Goal: Information Seeking & Learning: Learn about a topic

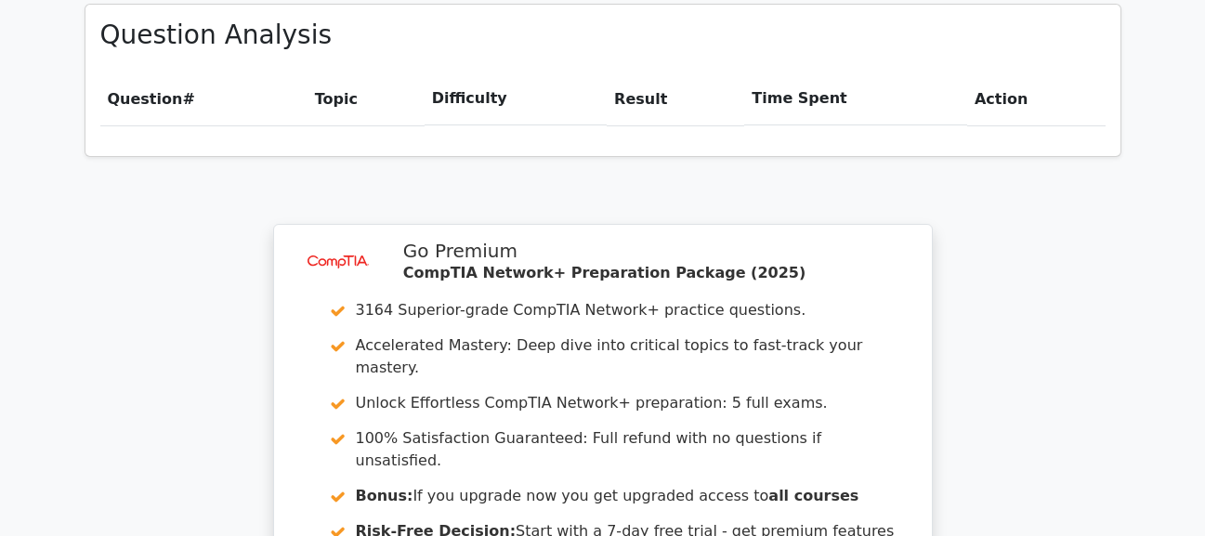
scroll to position [1672, 0]
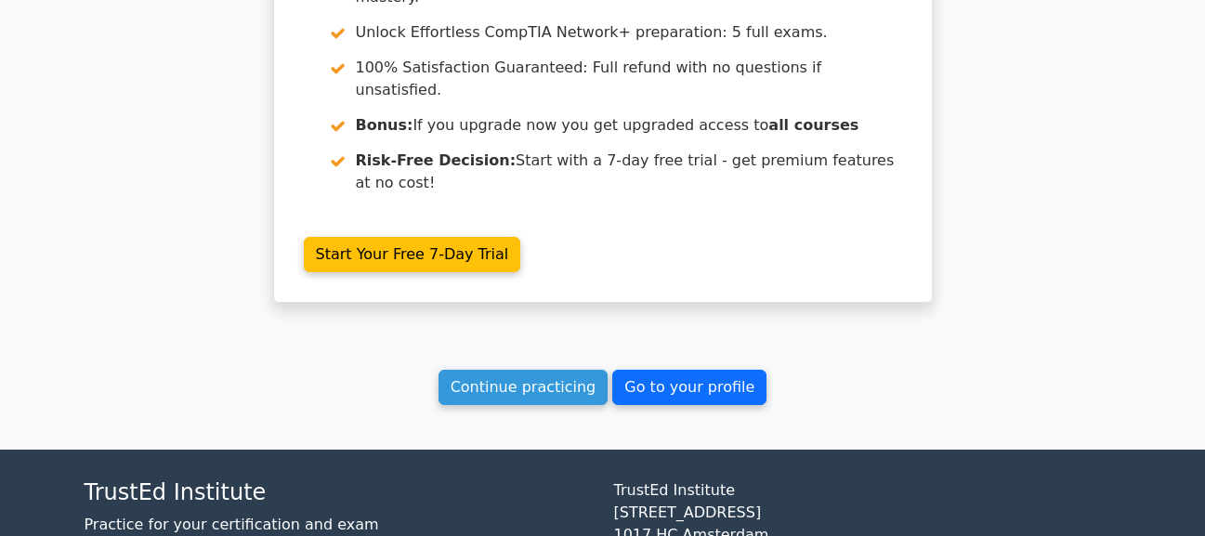
click at [642, 370] on link "Go to your profile" at bounding box center [689, 387] width 154 height 35
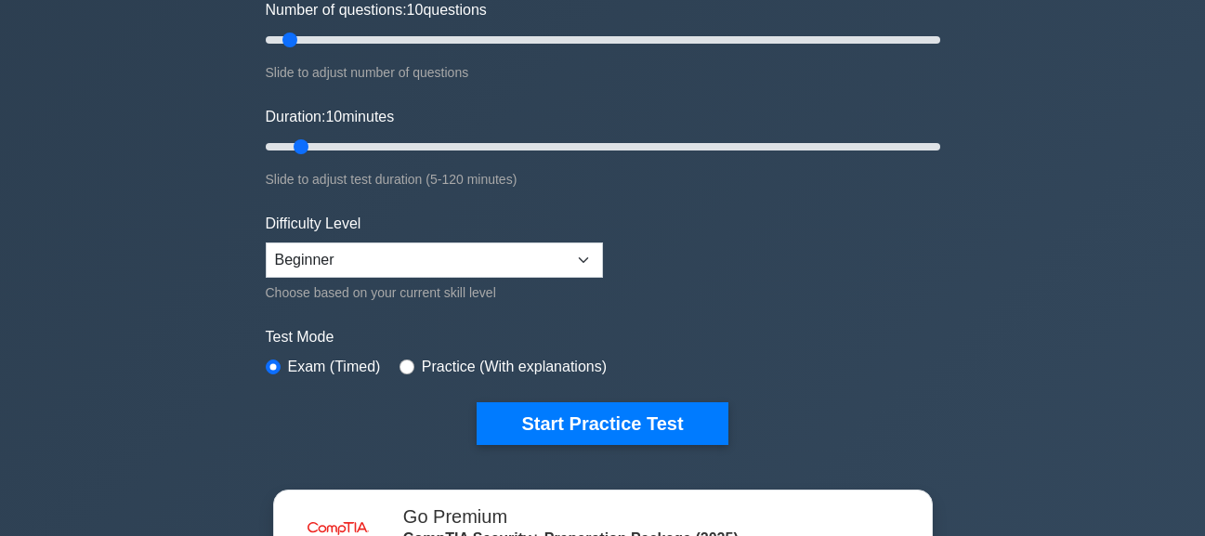
scroll to position [279, 0]
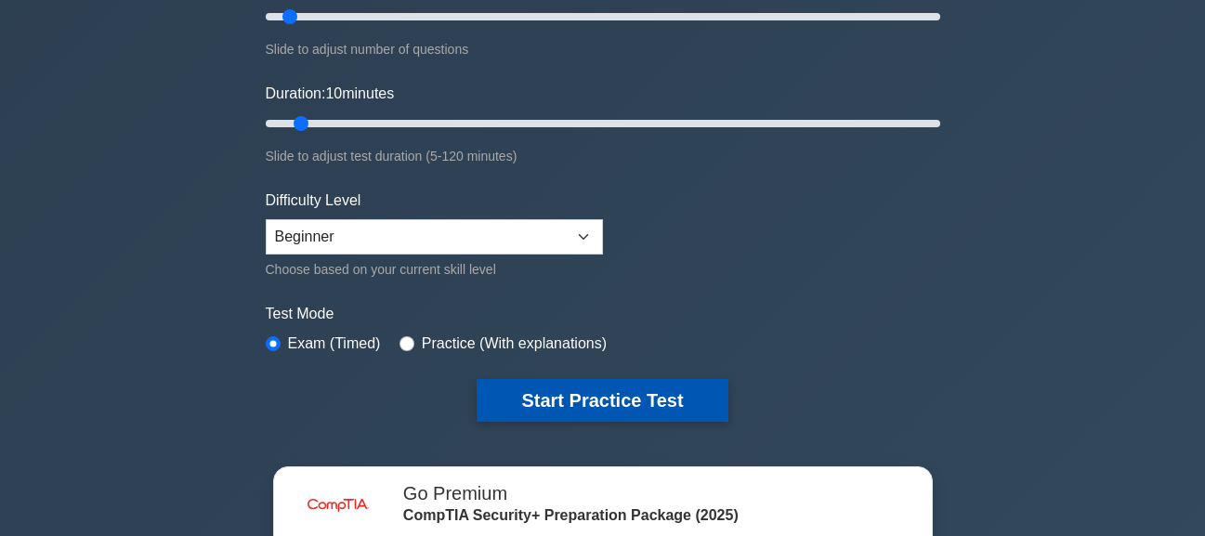
click at [568, 413] on button "Start Practice Test" at bounding box center [602, 400] width 251 height 43
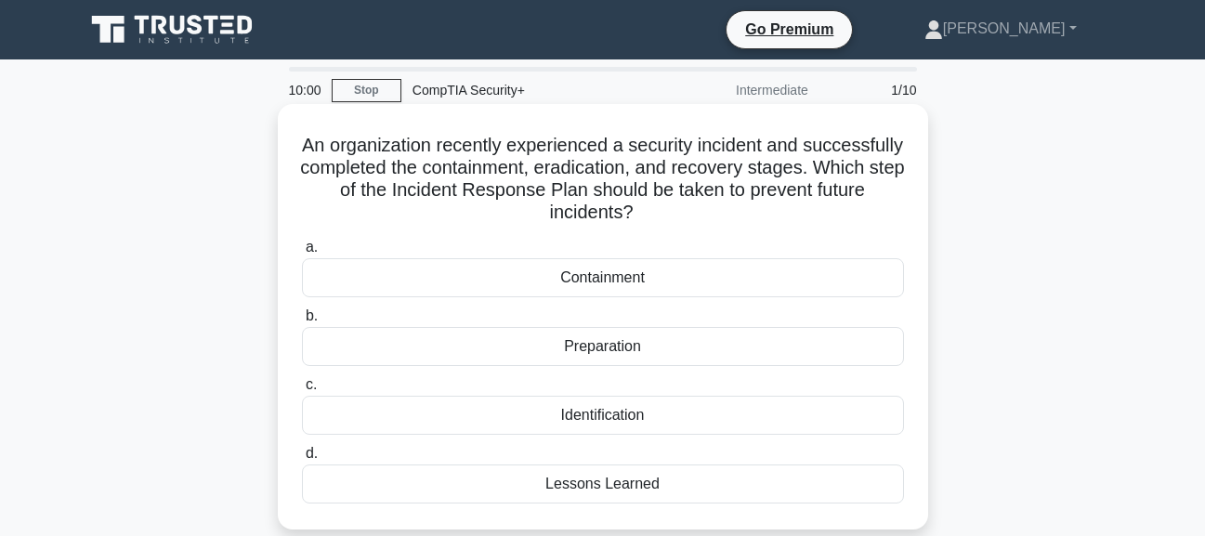
click at [582, 285] on div "Containment" at bounding box center [603, 277] width 602 height 39
click at [302, 254] on input "a. Containment" at bounding box center [302, 248] width 0 height 12
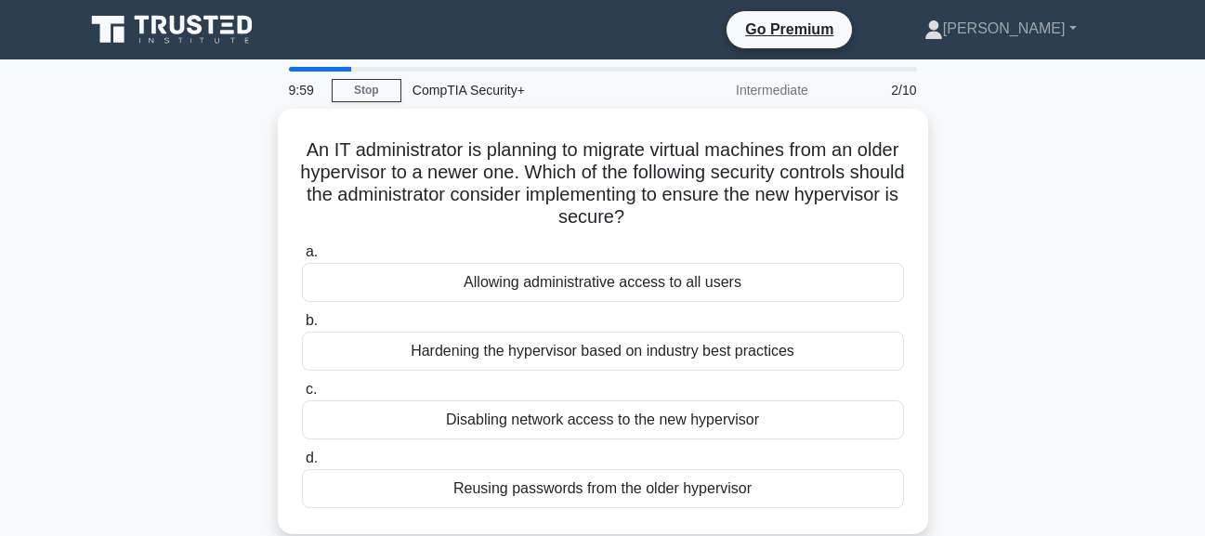
click at [582, 285] on div "Allowing administrative access to all users" at bounding box center [603, 282] width 602 height 39
click at [302, 258] on input "a. Allowing administrative access to all users" at bounding box center [302, 252] width 0 height 12
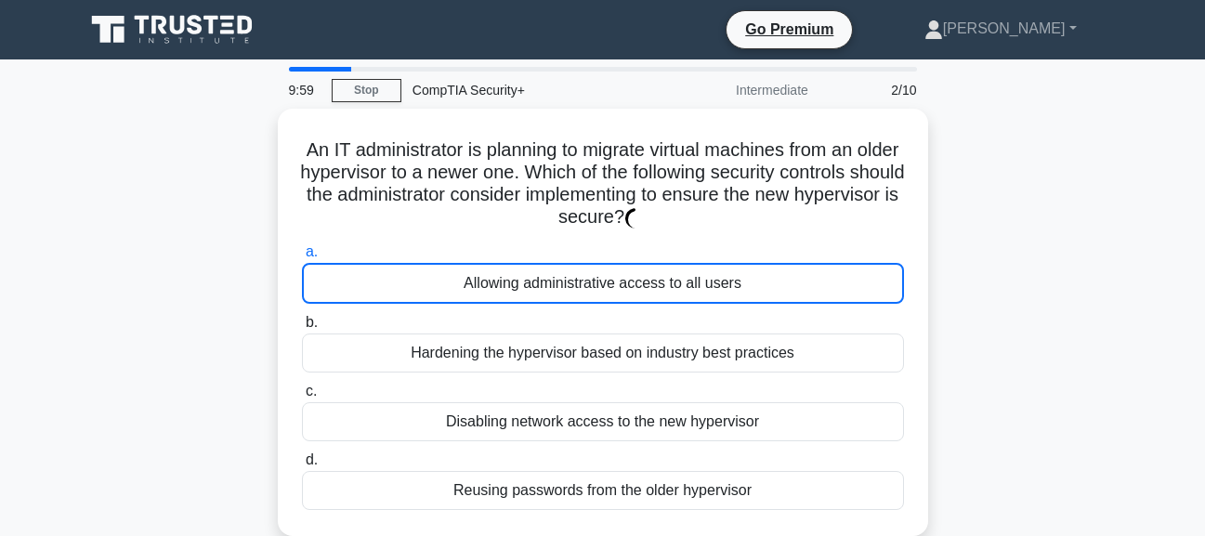
click at [582, 285] on div "Allowing administrative access to all users" at bounding box center [603, 283] width 602 height 41
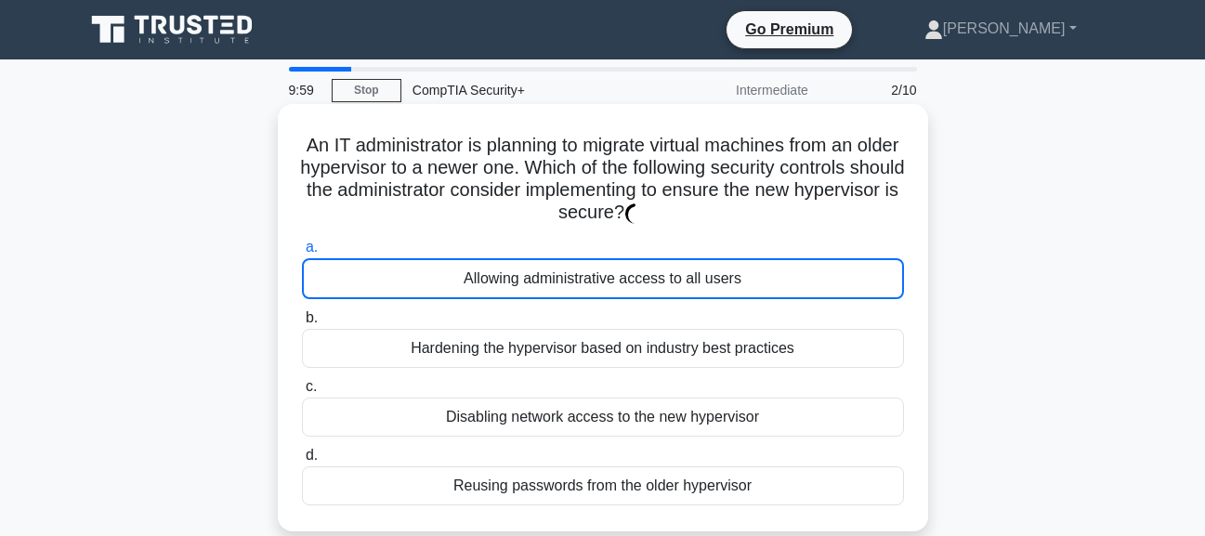
click at [582, 285] on div "Allowing administrative access to all users" at bounding box center [603, 278] width 602 height 41
click at [302, 254] on input "a. Allowing administrative access to all users" at bounding box center [302, 248] width 0 height 12
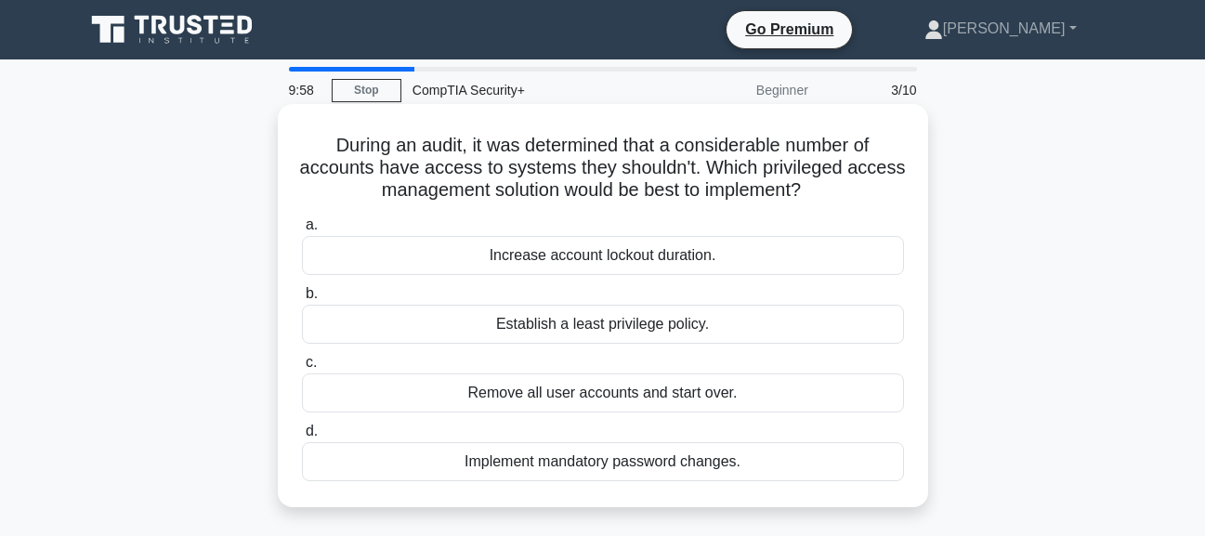
click at [814, 285] on label "b. Establish a least privilege policy." at bounding box center [603, 312] width 602 height 61
click at [302, 288] on input "b. Establish a least privilege policy." at bounding box center [302, 294] width 0 height 12
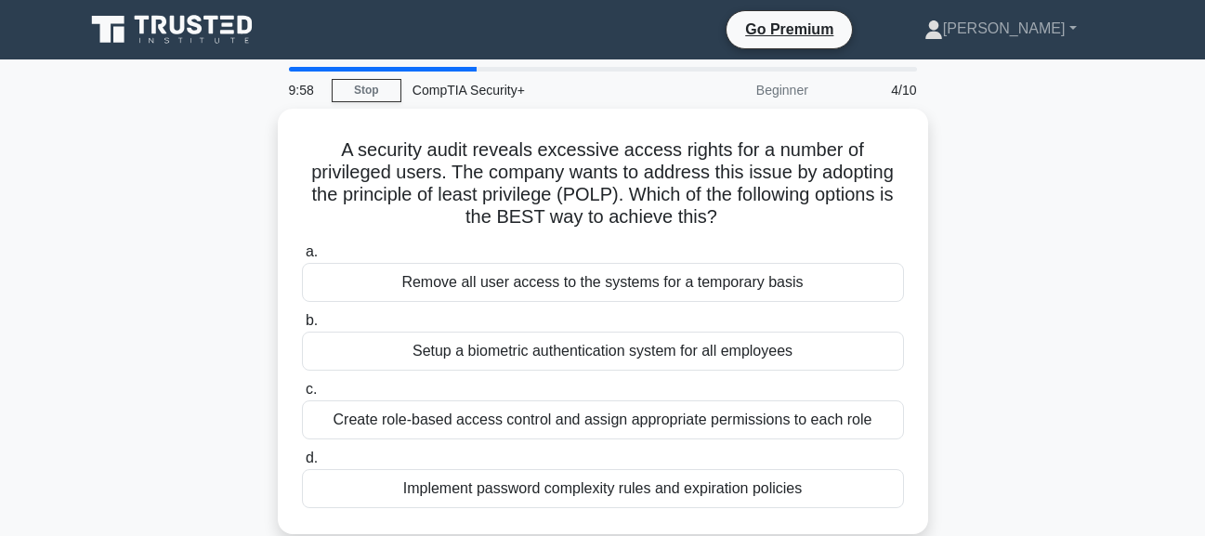
click at [778, 254] on label "a. Remove all user access to the systems for a temporary basis" at bounding box center [603, 271] width 602 height 61
click at [302, 254] on input "a. Remove all user access to the systems for a temporary basis" at bounding box center [302, 252] width 0 height 12
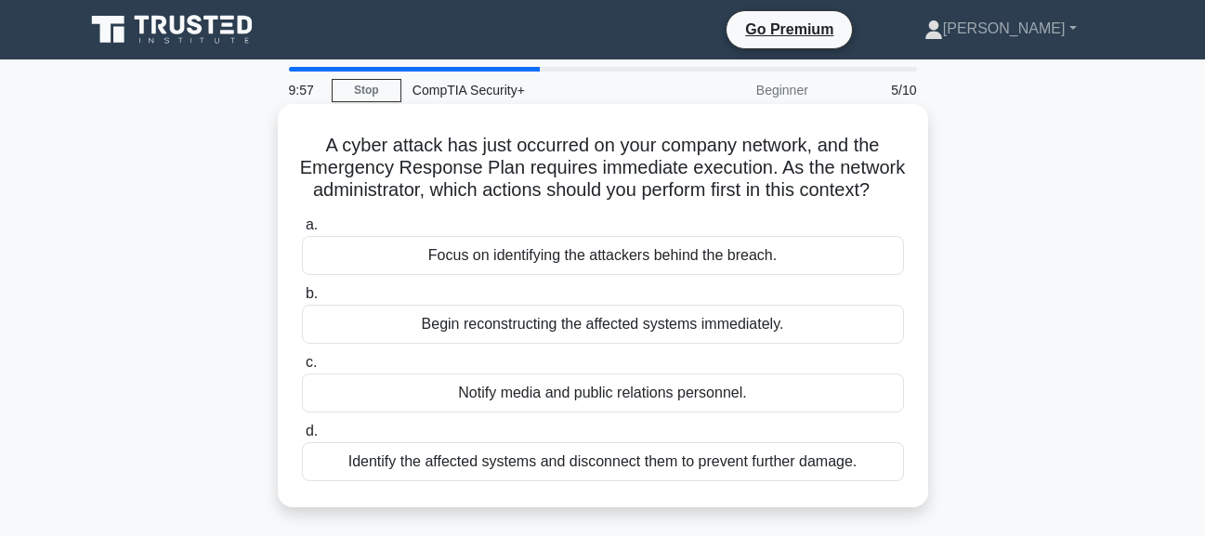
click at [771, 267] on div "Focus on identifying the attackers behind the breach." at bounding box center [603, 255] width 602 height 39
click at [302, 231] on input "a. Focus on identifying the attackers behind the breach." at bounding box center [302, 225] width 0 height 12
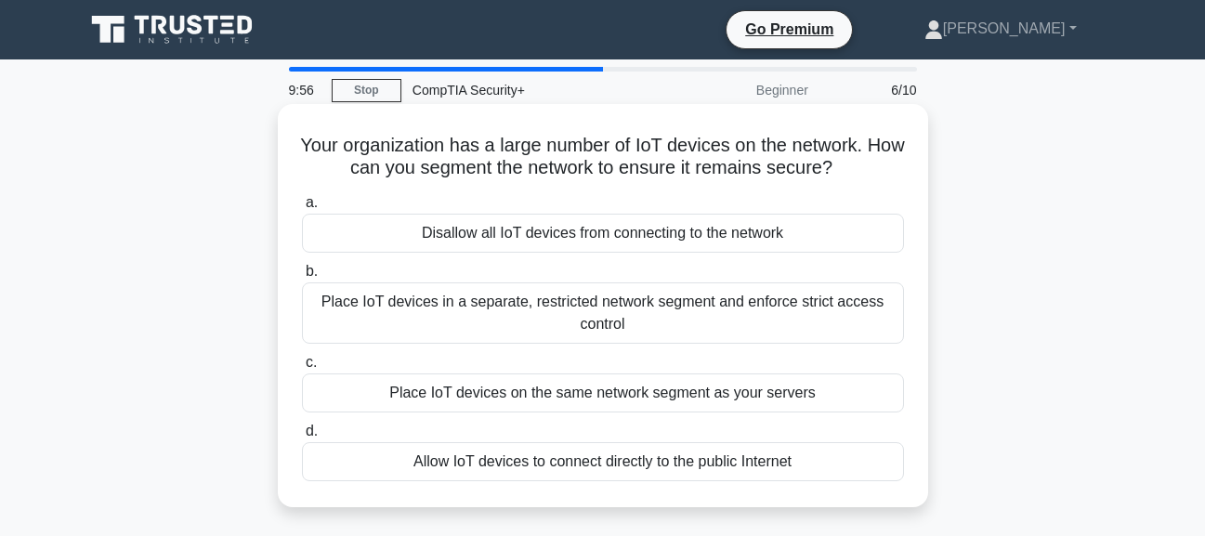
click at [831, 283] on label "b. Place IoT devices in a separate, restricted network segment and enforce stri…" at bounding box center [603, 302] width 602 height 84
click at [842, 239] on div "Disallow all IoT devices from connecting to the network" at bounding box center [603, 233] width 602 height 39
click at [302, 209] on input "a. Disallow all IoT devices from connecting to the network" at bounding box center [302, 203] width 0 height 12
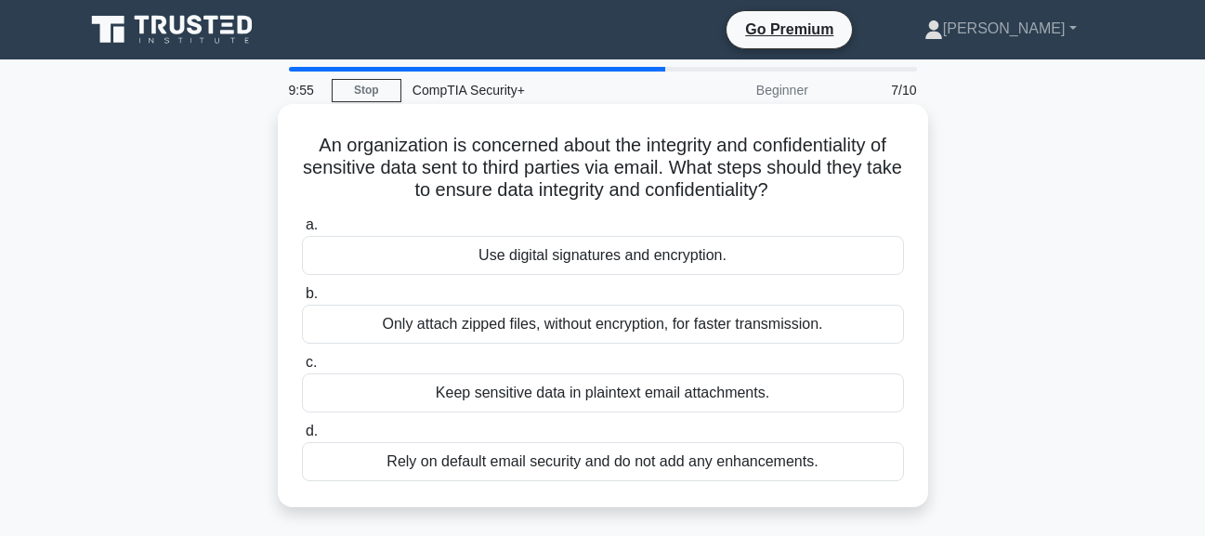
click at [849, 263] on div "Use digital signatures and encryption." at bounding box center [603, 255] width 602 height 39
click at [302, 231] on input "a. Use digital signatures and encryption." at bounding box center [302, 225] width 0 height 12
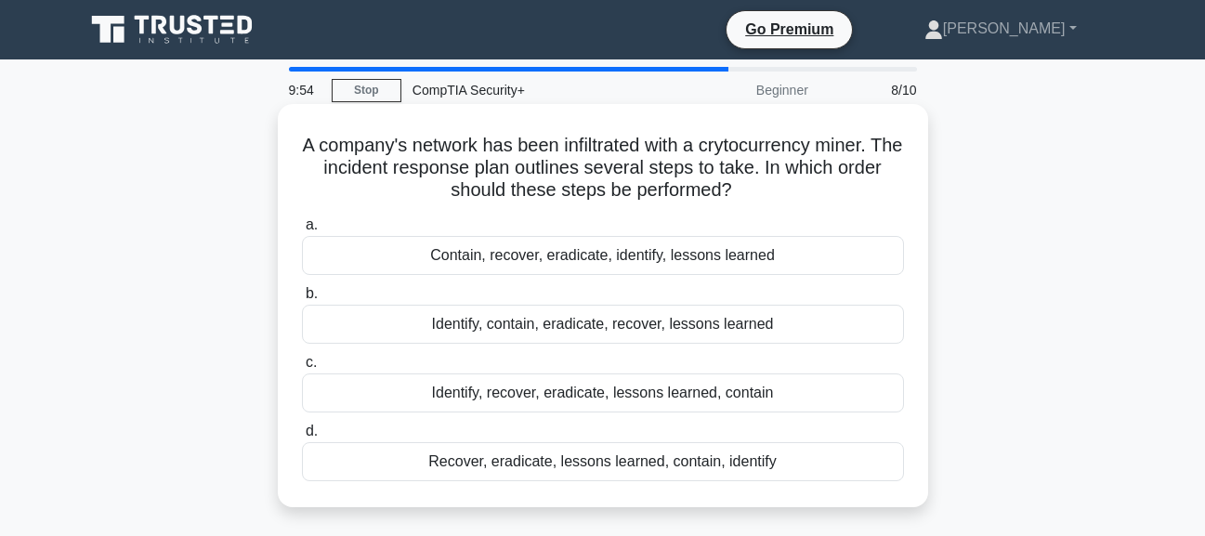
click at [854, 337] on div "Identify, contain, eradicate, recover, lessons learned" at bounding box center [603, 324] width 602 height 39
click at [302, 300] on input "b. Identify, contain, eradicate, recover, lessons learned" at bounding box center [302, 294] width 0 height 12
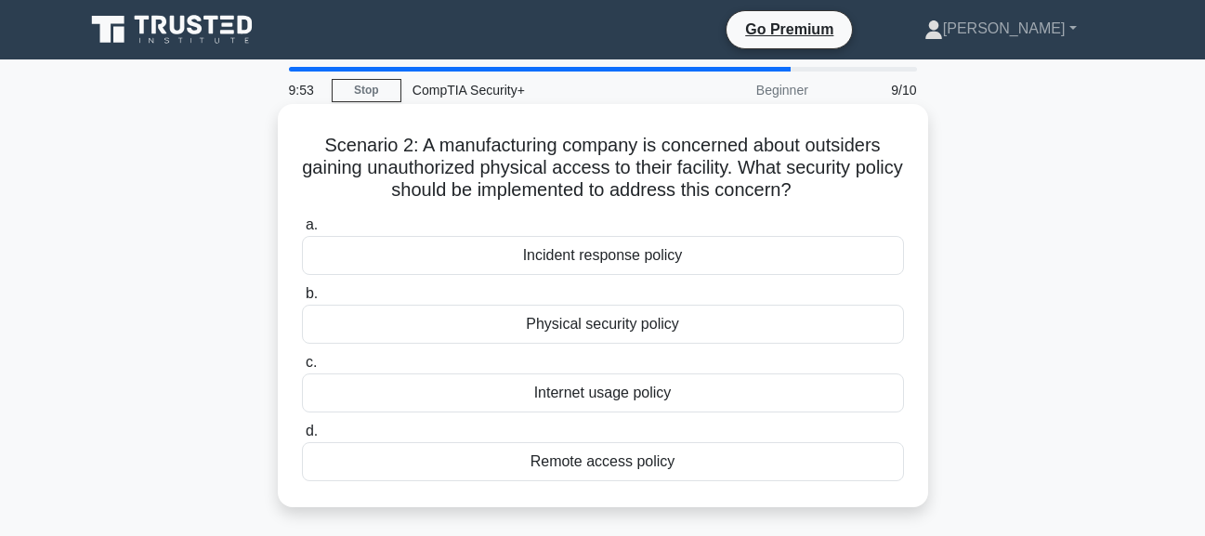
click at [841, 272] on div "Incident response policy" at bounding box center [603, 255] width 602 height 39
click at [302, 231] on input "a. Incident response policy" at bounding box center [302, 225] width 0 height 12
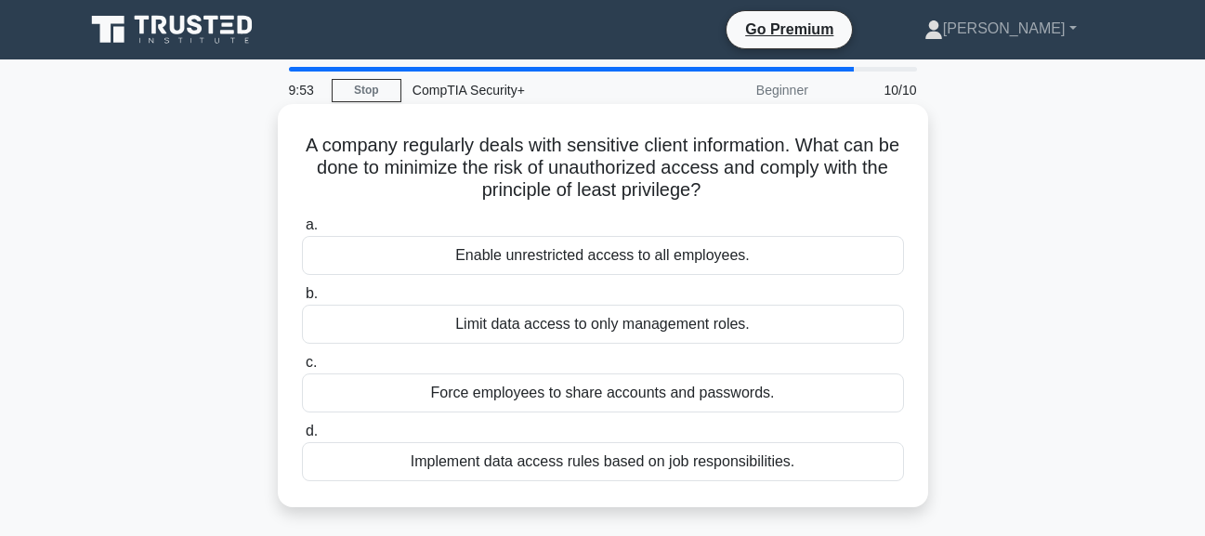
click at [841, 267] on div "Enable unrestricted access to all employees." at bounding box center [603, 255] width 602 height 39
click at [302, 231] on input "a. Enable unrestricted access to all employees." at bounding box center [302, 225] width 0 height 12
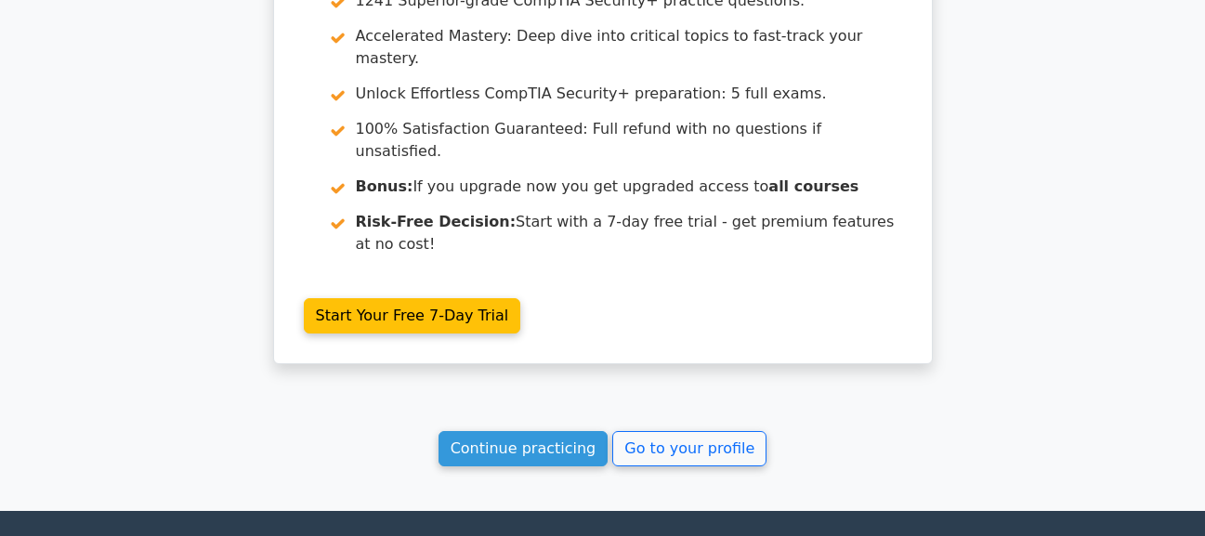
scroll to position [3058, 0]
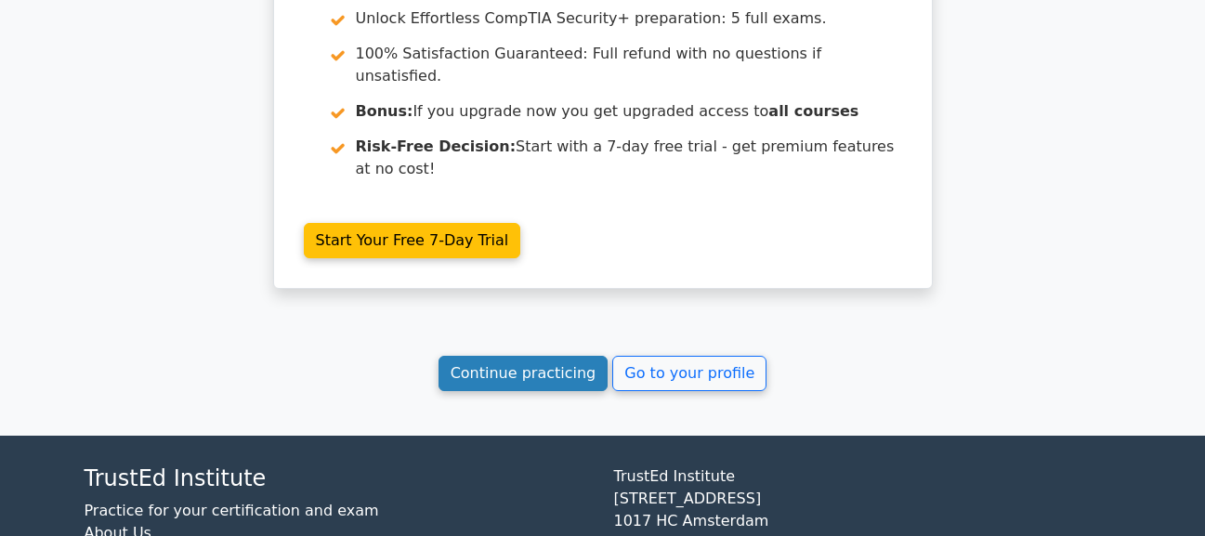
click at [551, 356] on link "Continue practicing" at bounding box center [524, 373] width 170 height 35
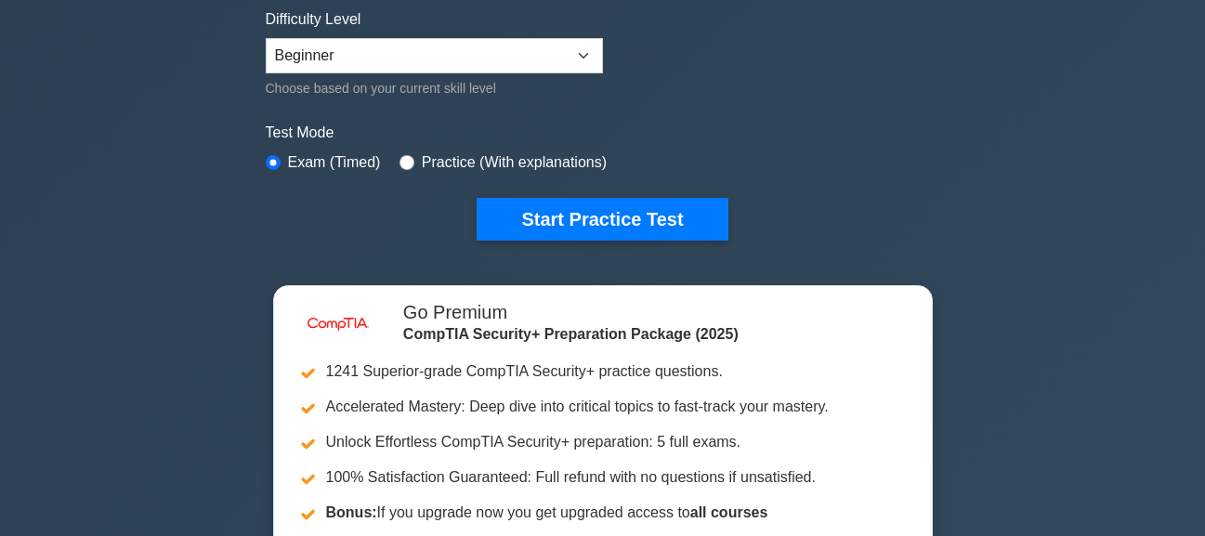
scroll to position [465, 0]
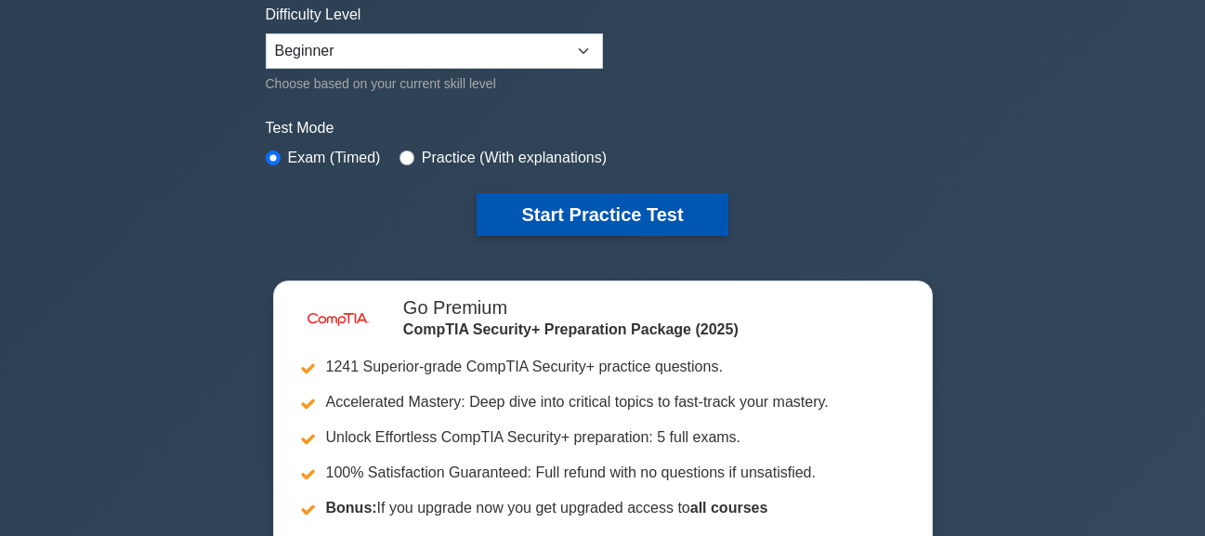
click at [606, 225] on button "Start Practice Test" at bounding box center [602, 214] width 251 height 43
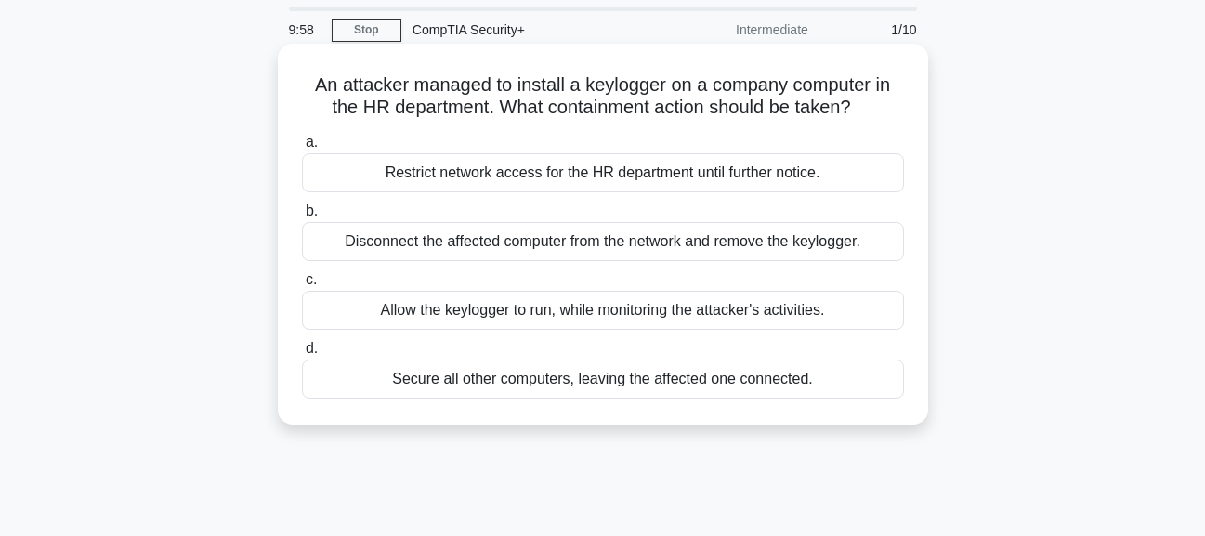
scroll to position [93, 0]
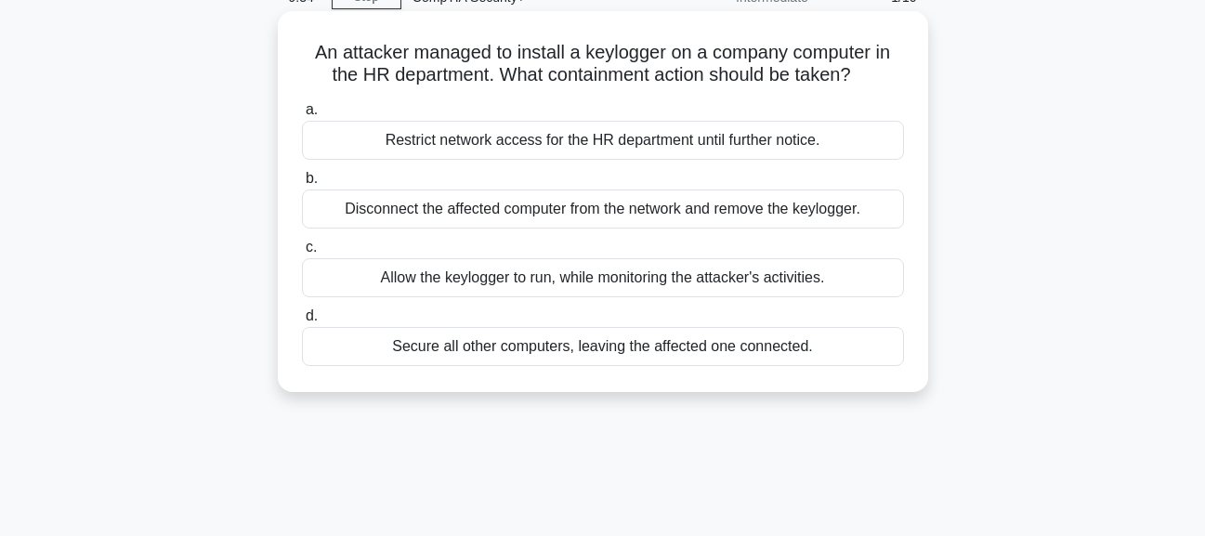
click at [561, 151] on div "Restrict network access for the HR department until further notice." at bounding box center [603, 140] width 602 height 39
click at [302, 116] on input "a. Restrict network access for the HR department until further notice." at bounding box center [302, 110] width 0 height 12
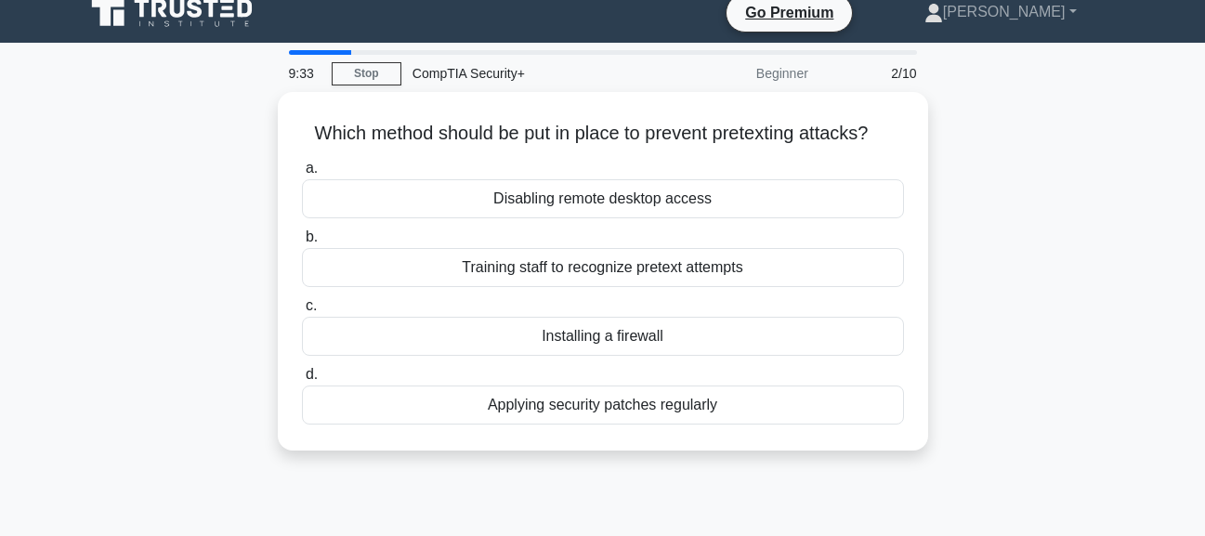
scroll to position [0, 0]
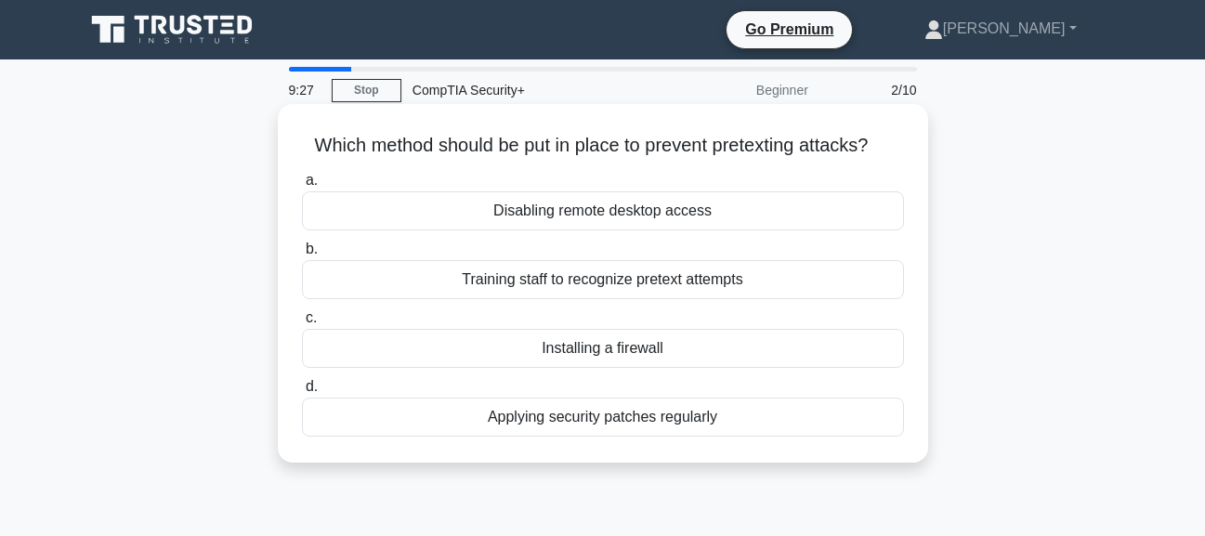
click at [645, 289] on div "Training staff to recognize pretext attempts" at bounding box center [603, 279] width 602 height 39
click at [302, 256] on input "b. Training staff to recognize pretext attempts" at bounding box center [302, 249] width 0 height 12
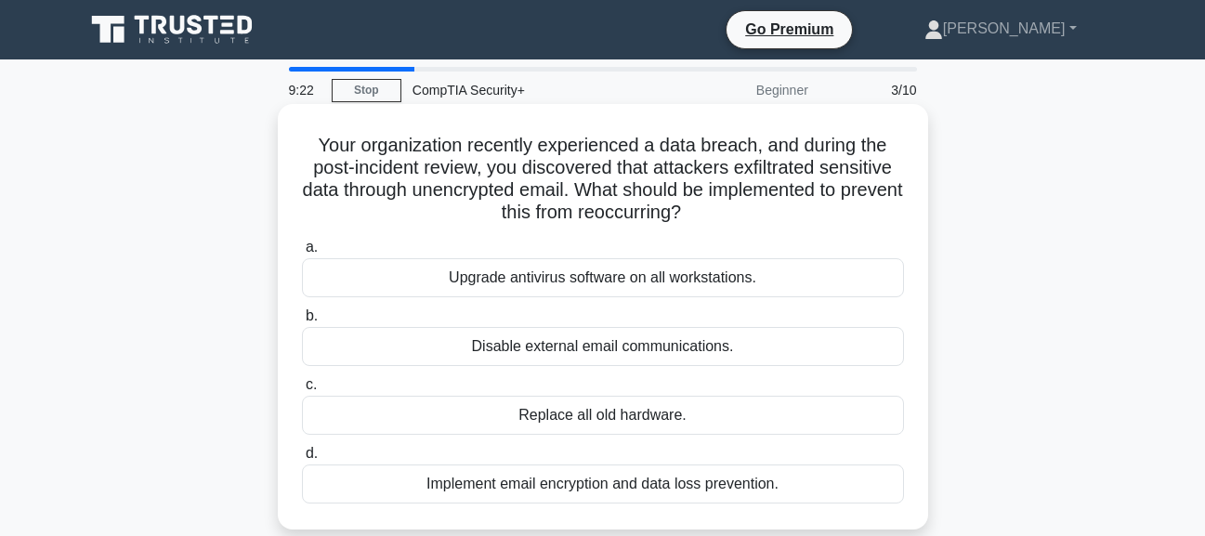
click at [620, 497] on div "Implement email encryption and data loss prevention." at bounding box center [603, 484] width 602 height 39
click at [302, 460] on input "d. Implement email encryption and data loss prevention." at bounding box center [302, 454] width 0 height 12
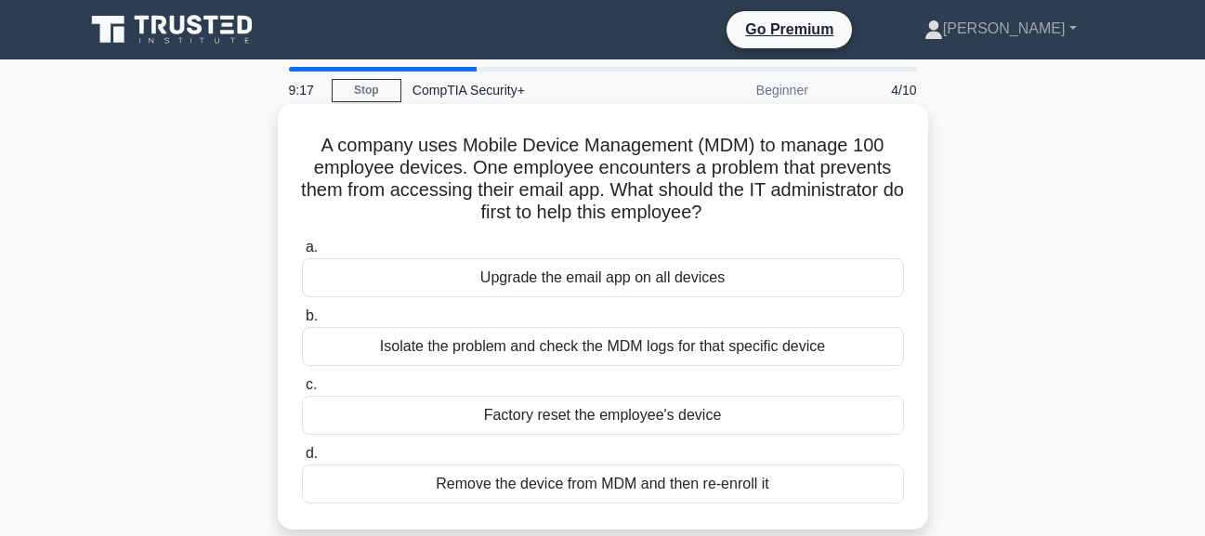
click at [681, 340] on div "Isolate the problem and check the MDM logs for that specific device" at bounding box center [603, 346] width 602 height 39
click at [302, 322] on input "b. Isolate the problem and check the MDM logs for that specific device" at bounding box center [302, 316] width 0 height 12
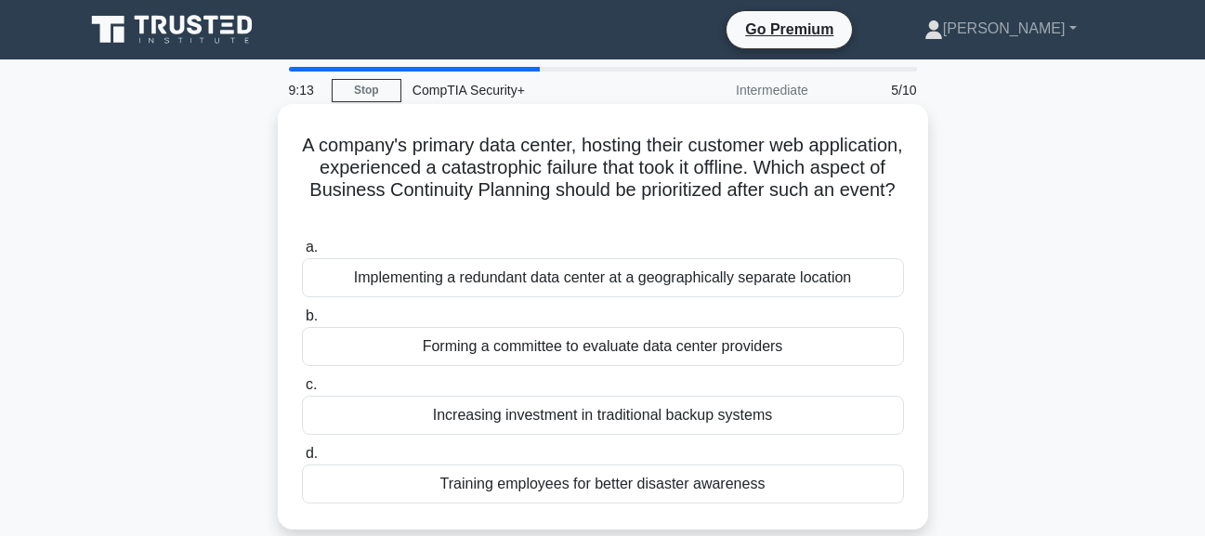
click at [698, 269] on div "Implementing a redundant data center at a geographically separate location" at bounding box center [603, 277] width 602 height 39
click at [302, 254] on input "a. Implementing a redundant data center at a geographically separate location" at bounding box center [302, 248] width 0 height 12
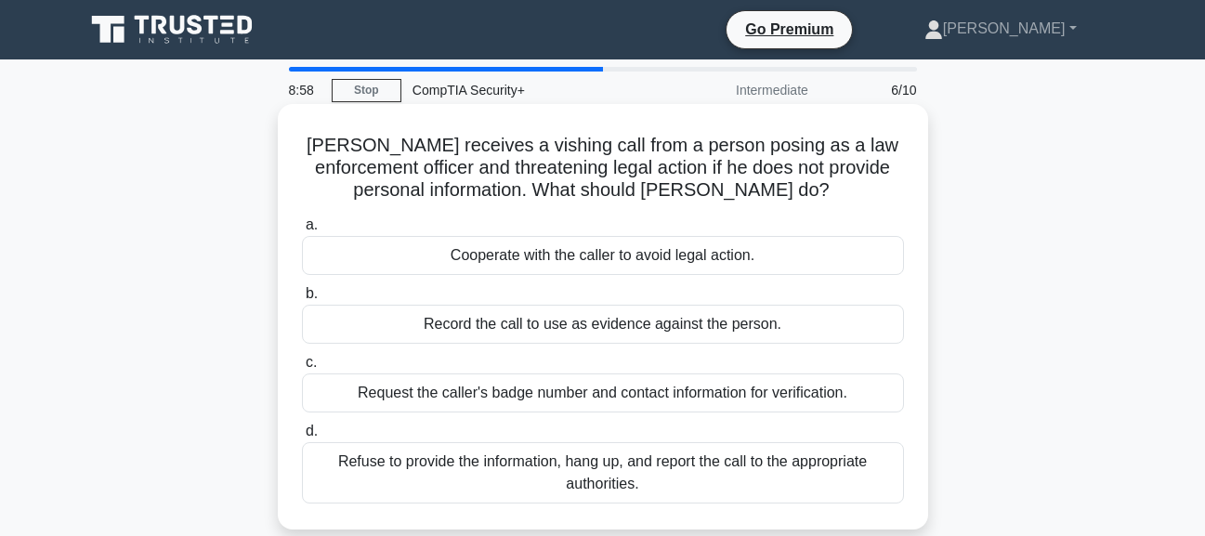
click at [582, 471] on div "Refuse to provide the information, hang up, and report the call to the appropri…" at bounding box center [603, 472] width 602 height 61
click at [302, 438] on input "d. Refuse to provide the information, hang up, and report the call to the appro…" at bounding box center [302, 432] width 0 height 12
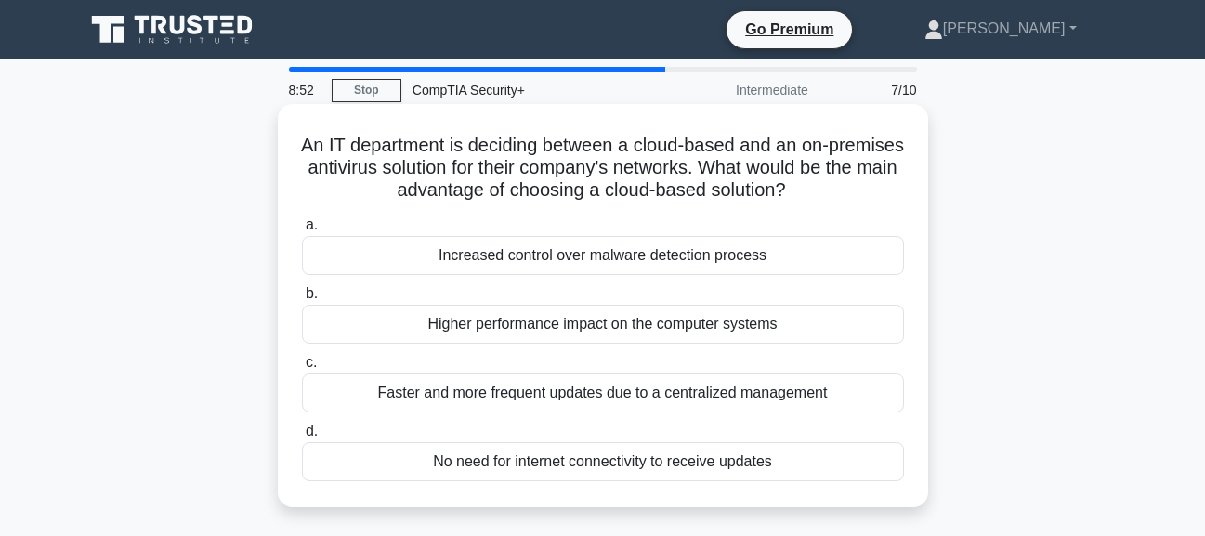
click at [579, 398] on div "Faster and more frequent updates due to a centralized management" at bounding box center [603, 393] width 602 height 39
click at [302, 369] on input "c. Faster and more frequent updates due to a centralized management" at bounding box center [302, 363] width 0 height 12
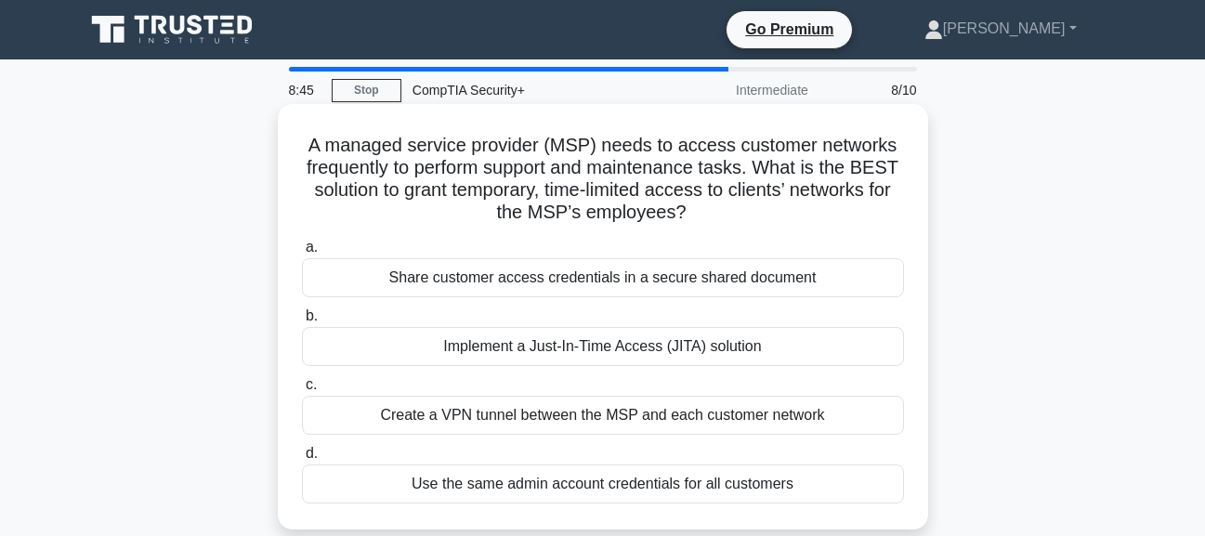
click at [580, 422] on div "Create a VPN tunnel between the MSP and each customer network" at bounding box center [603, 415] width 602 height 39
click at [302, 391] on input "c. Create a VPN tunnel between the MSP and each customer network" at bounding box center [302, 385] width 0 height 12
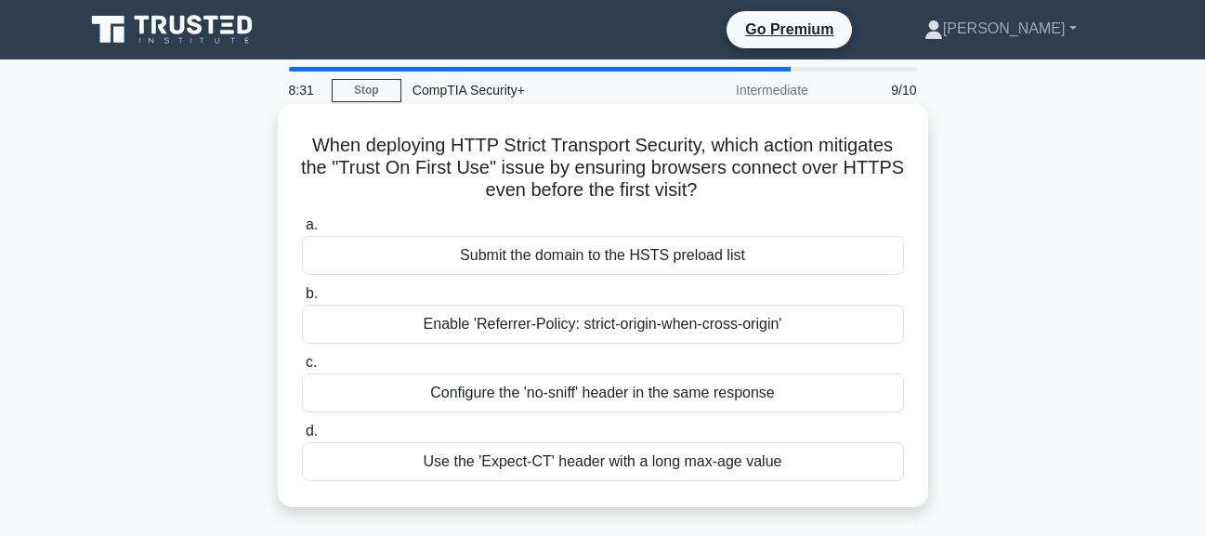
click at [616, 457] on div "Use the 'Expect-CT' header with a long max-age value" at bounding box center [603, 461] width 602 height 39
click at [302, 438] on input "d. Use the 'Expect-CT' header with a long max-age value" at bounding box center [302, 432] width 0 height 12
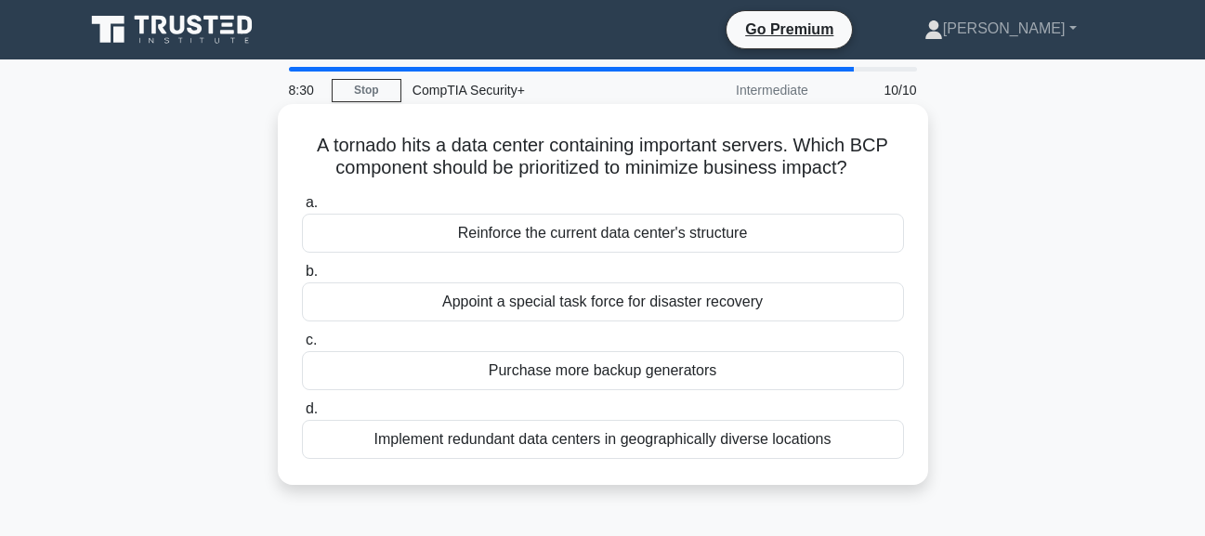
click at [610, 428] on div "Implement redundant data centers in geographically diverse locations" at bounding box center [603, 439] width 602 height 39
click at [302, 415] on input "d. Implement redundant data centers in geographically diverse locations" at bounding box center [302, 409] width 0 height 12
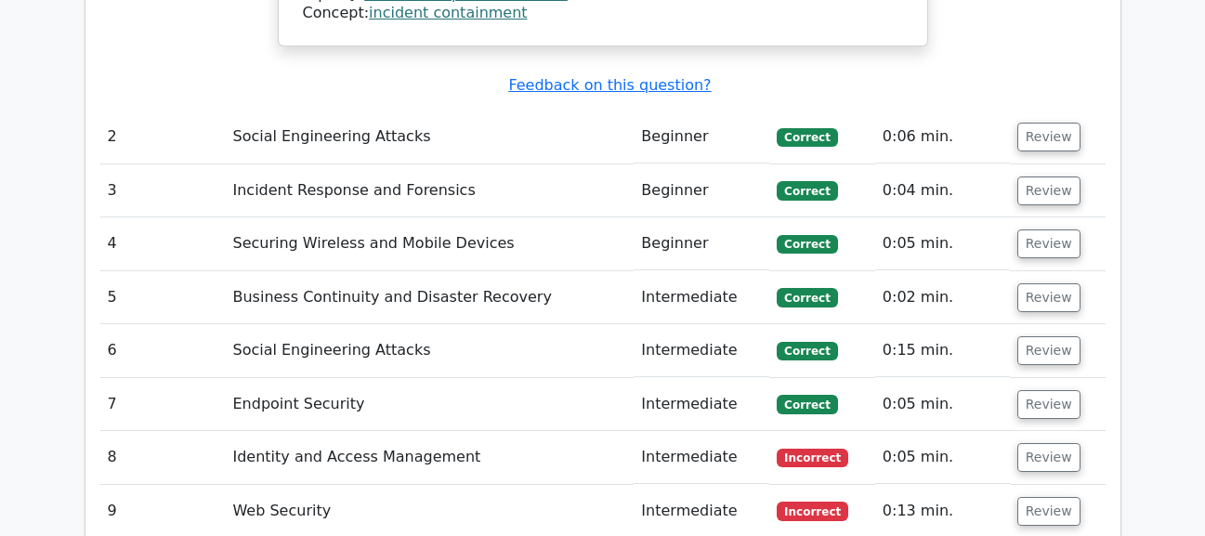
scroll to position [2137, 0]
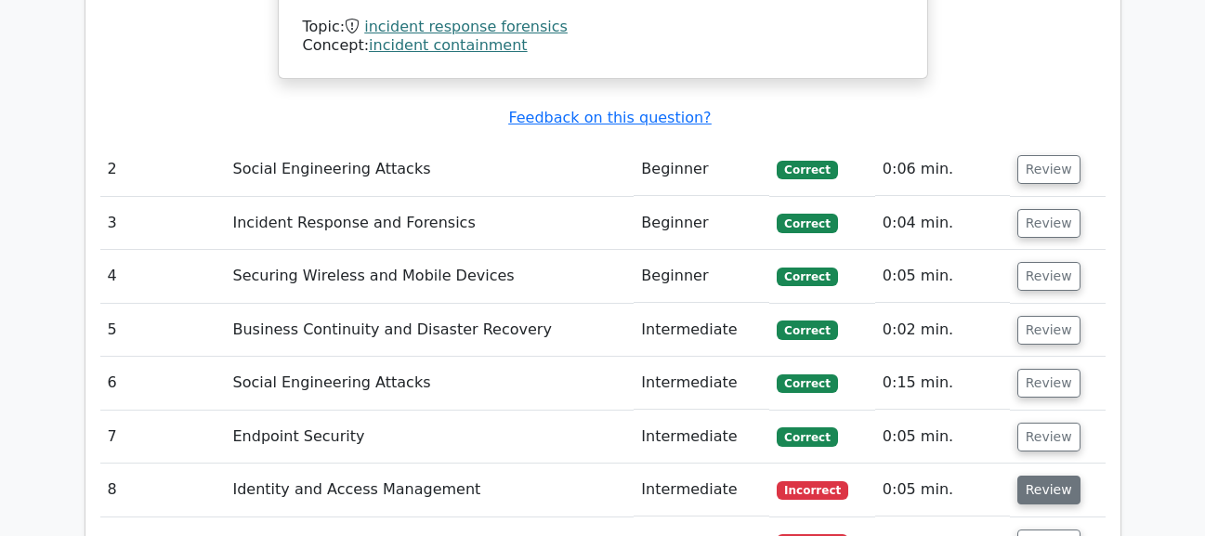
click at [1040, 476] on button "Review" at bounding box center [1048, 490] width 63 height 29
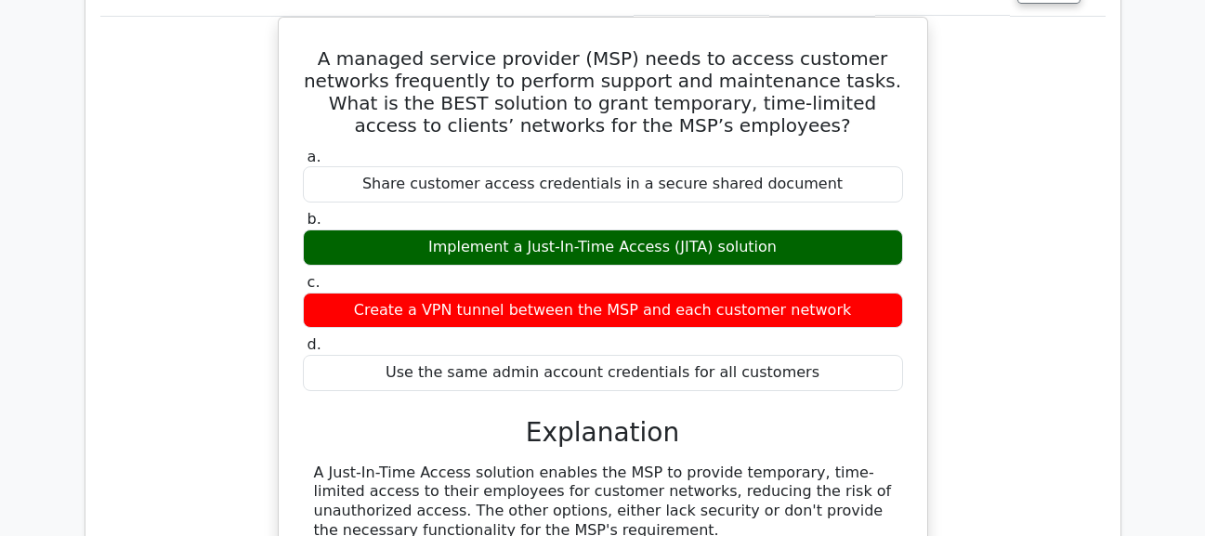
scroll to position [2880, 0]
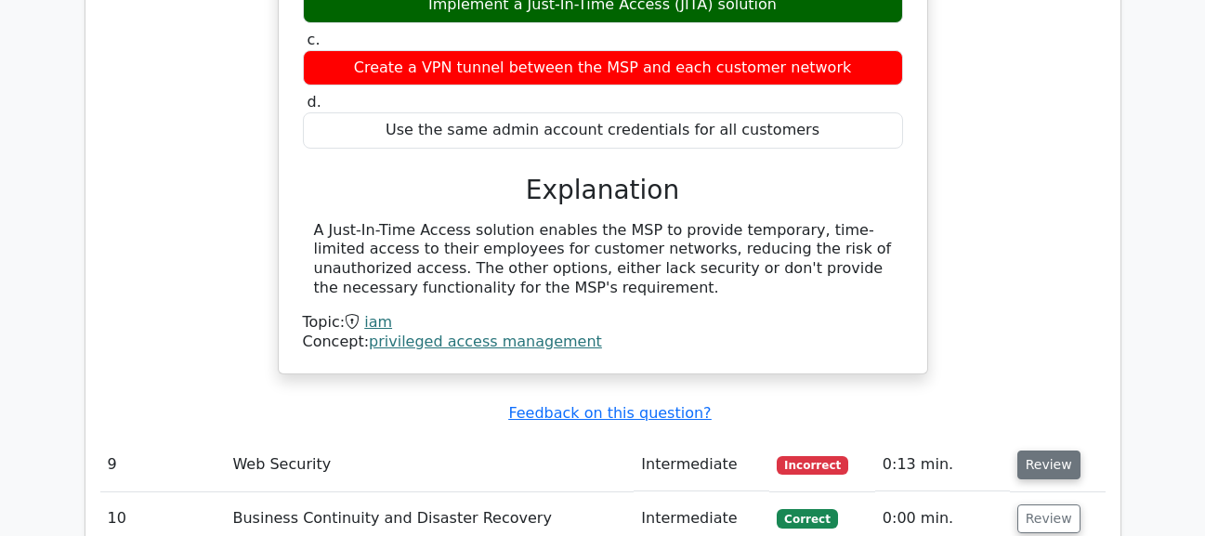
click at [1029, 451] on button "Review" at bounding box center [1048, 465] width 63 height 29
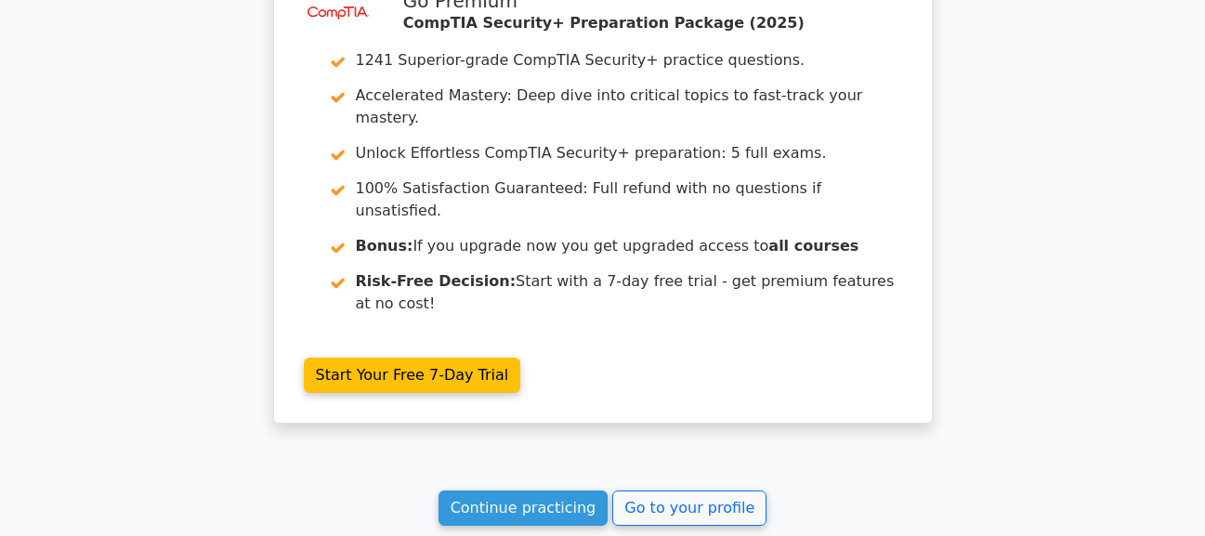
scroll to position [4444, 0]
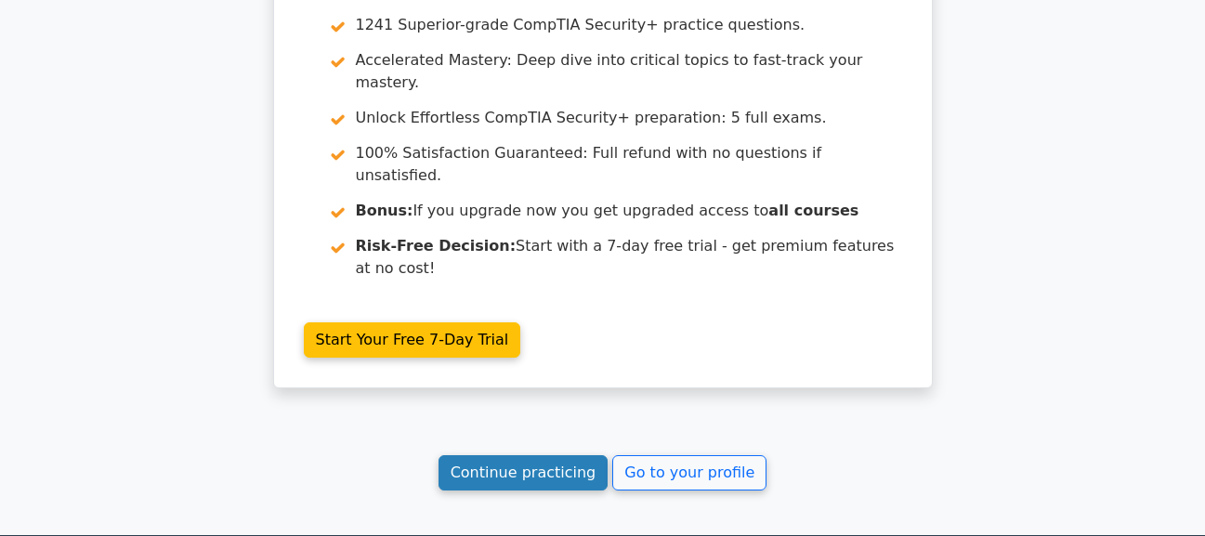
click at [555, 455] on link "Continue practicing" at bounding box center [524, 472] width 170 height 35
click at [566, 455] on link "Continue practicing" at bounding box center [524, 472] width 170 height 35
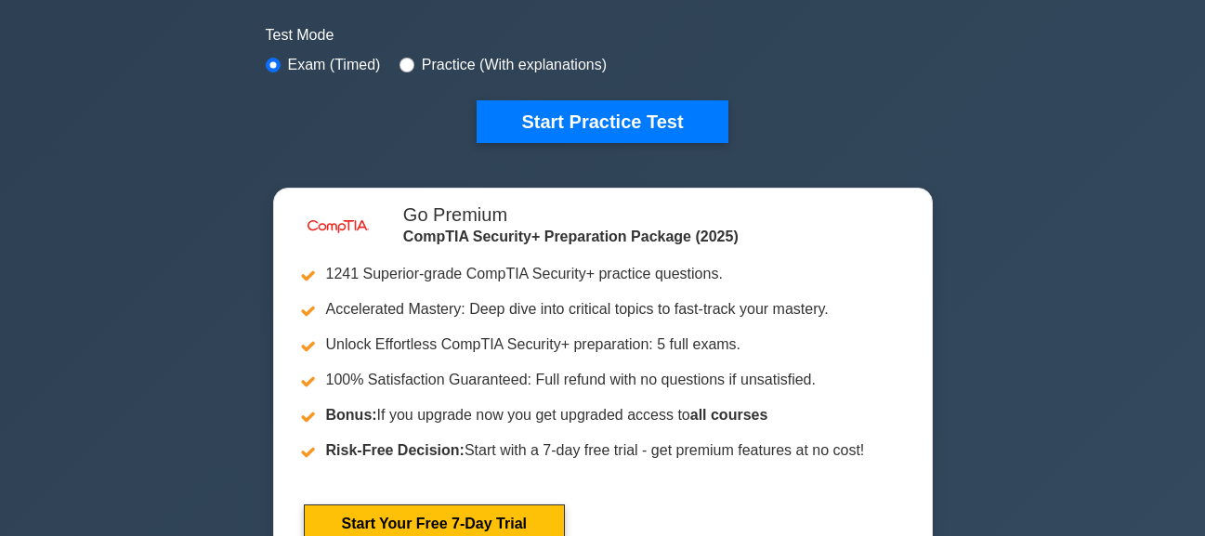
scroll to position [372, 0]
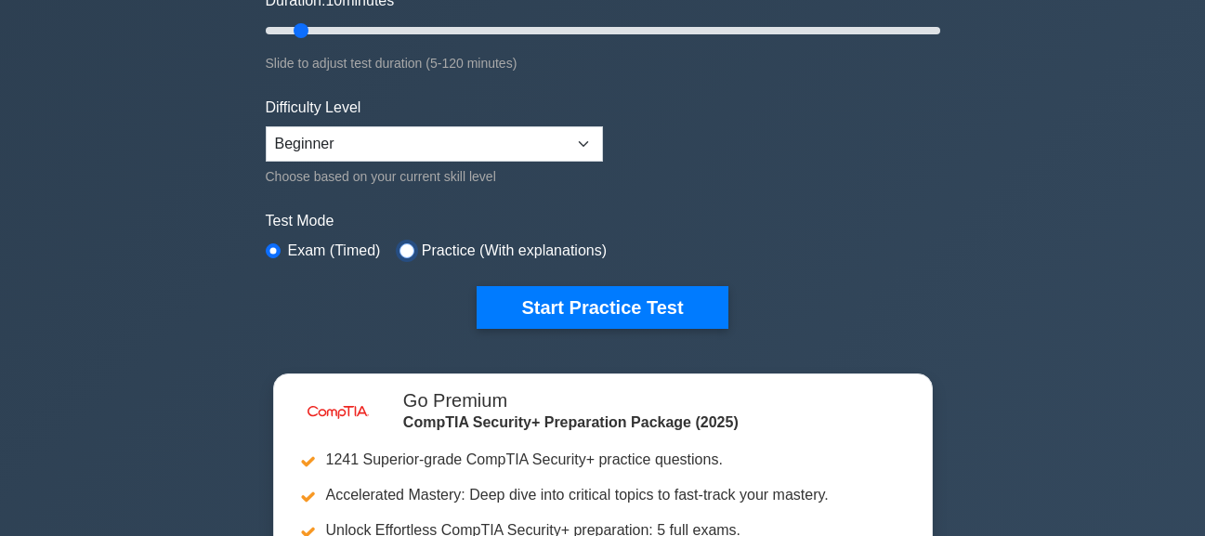
click at [408, 243] on input "radio" at bounding box center [407, 250] width 15 height 15
radio input "true"
click at [291, 245] on label "Exam (Timed)" at bounding box center [334, 251] width 93 height 22
click at [275, 250] on input "radio" at bounding box center [273, 250] width 15 height 15
radio input "true"
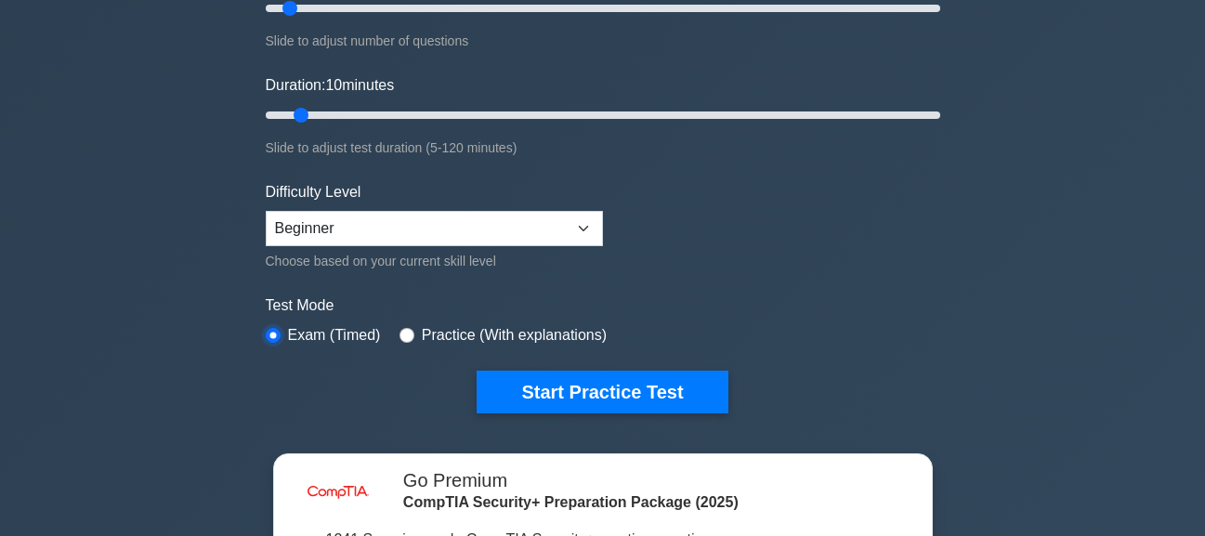
scroll to position [0, 0]
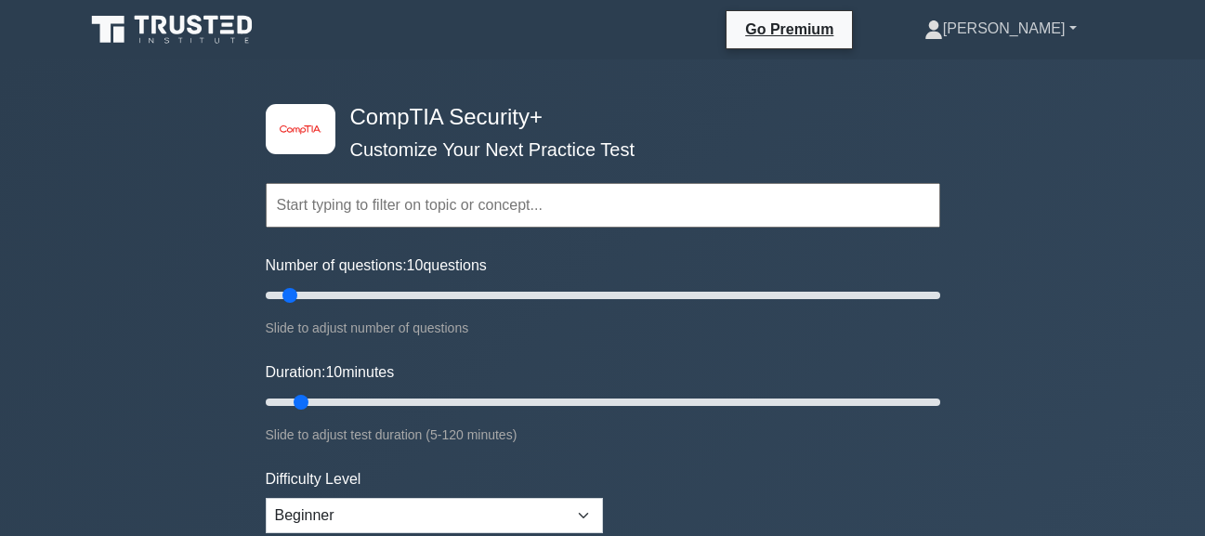
click at [1075, 33] on link "[PERSON_NAME]" at bounding box center [1001, 28] width 242 height 37
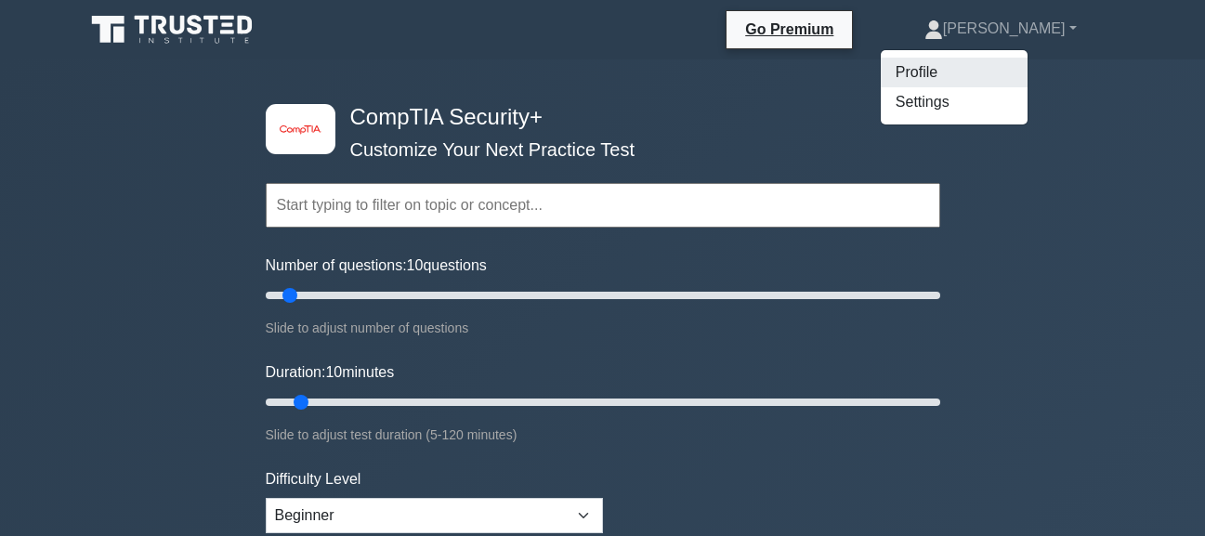
click at [1003, 65] on link "Profile" at bounding box center [954, 73] width 147 height 30
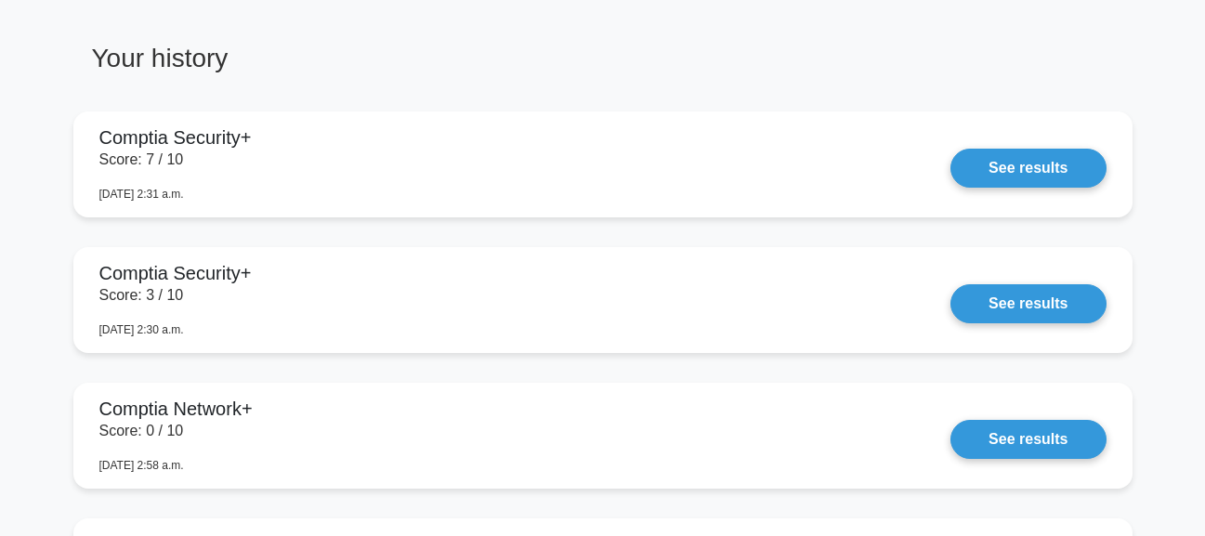
scroll to position [1487, 0]
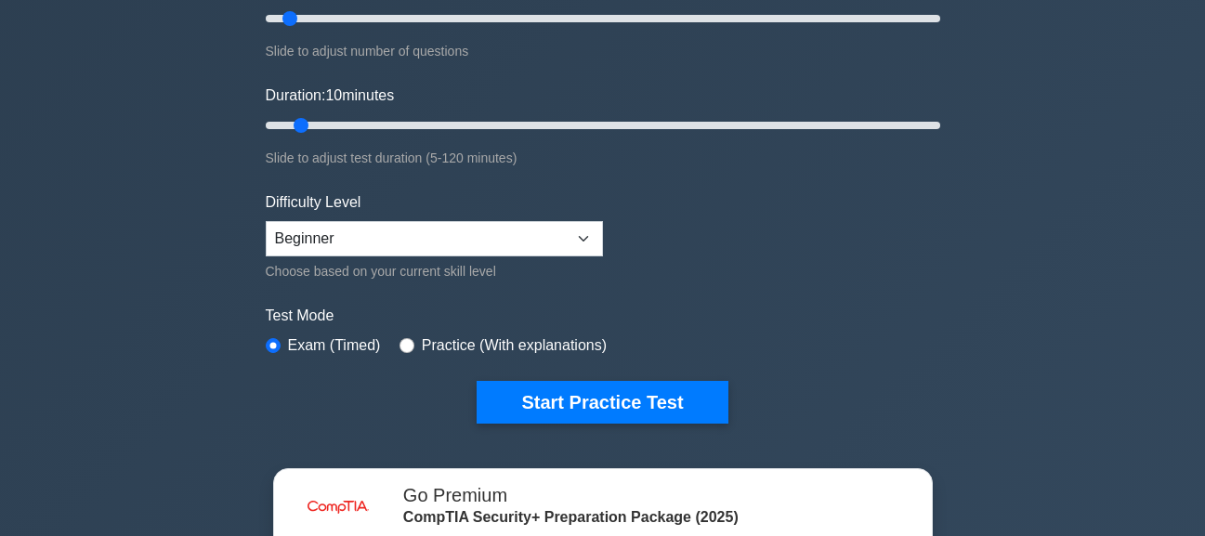
scroll to position [279, 0]
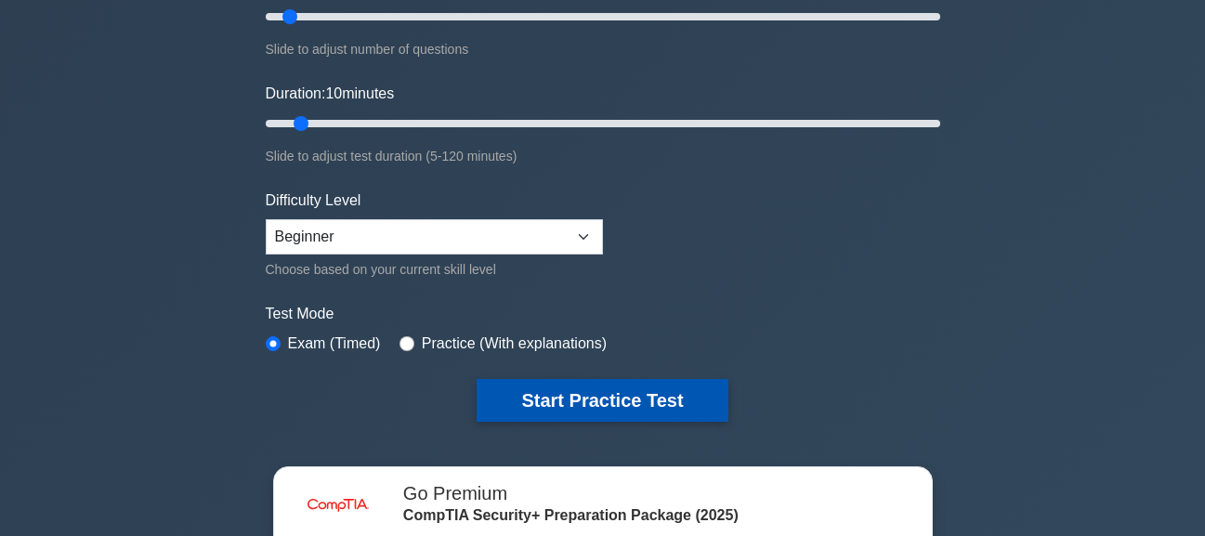
click at [647, 412] on button "Start Practice Test" at bounding box center [602, 400] width 251 height 43
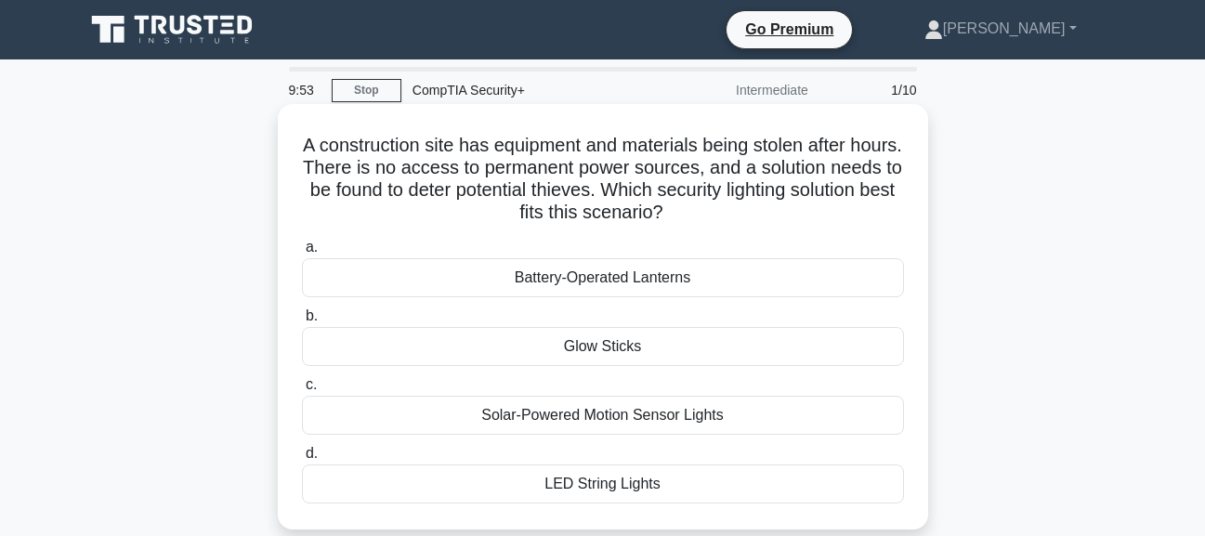
click at [489, 416] on div "Solar-Powered Motion Sensor Lights" at bounding box center [603, 415] width 602 height 39
click at [302, 391] on input "c. Solar-Powered Motion Sensor Lights" at bounding box center [302, 385] width 0 height 12
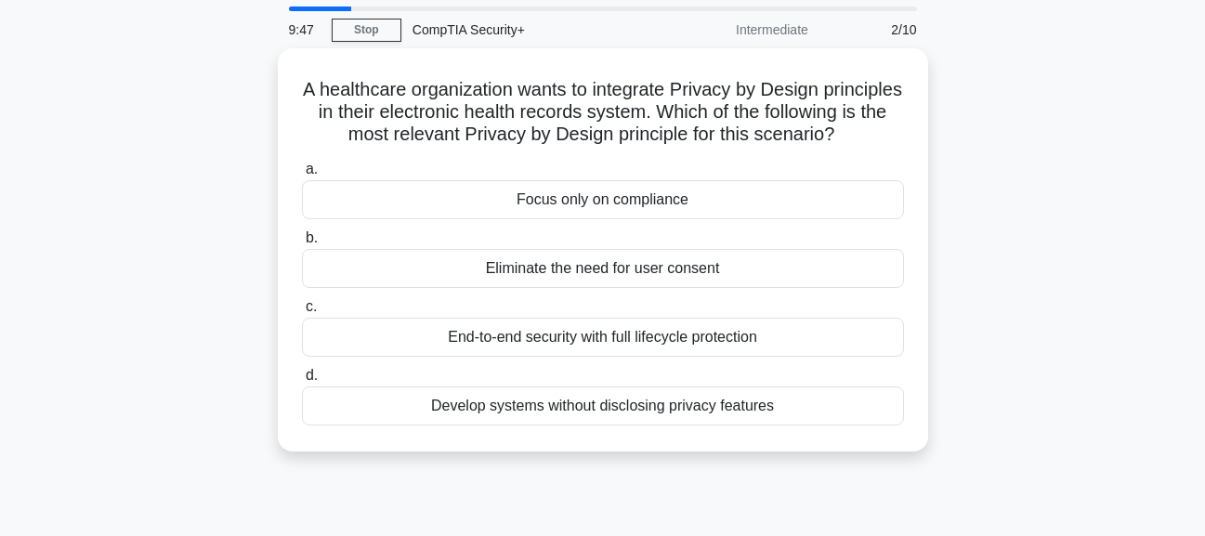
scroll to position [93, 0]
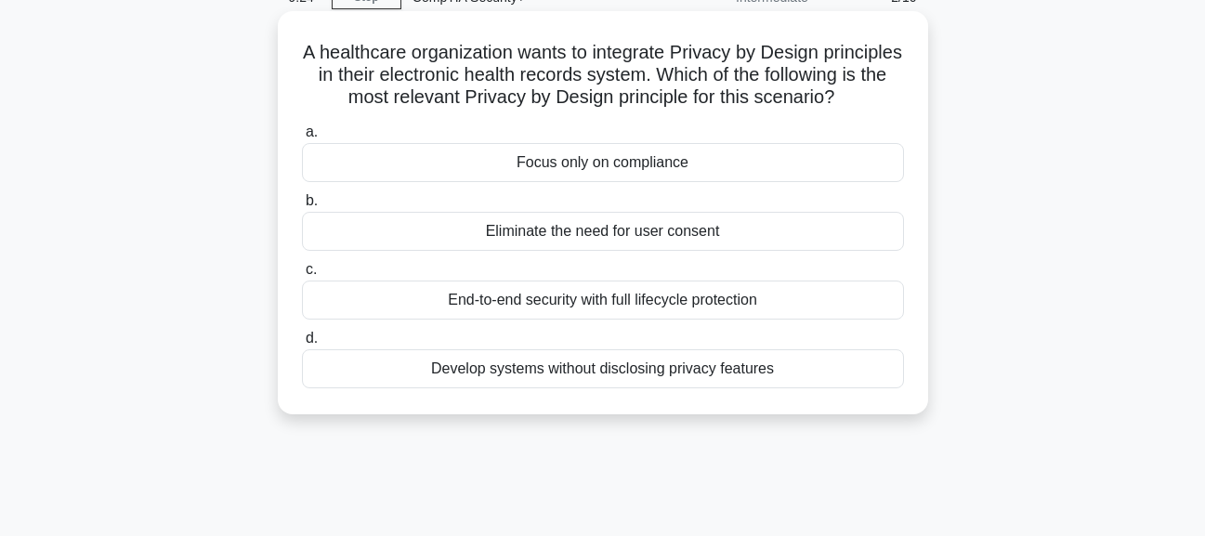
click at [707, 387] on div "Develop systems without disclosing privacy features" at bounding box center [603, 368] width 602 height 39
click at [302, 345] on input "d. Develop systems without disclosing privacy features" at bounding box center [302, 339] width 0 height 12
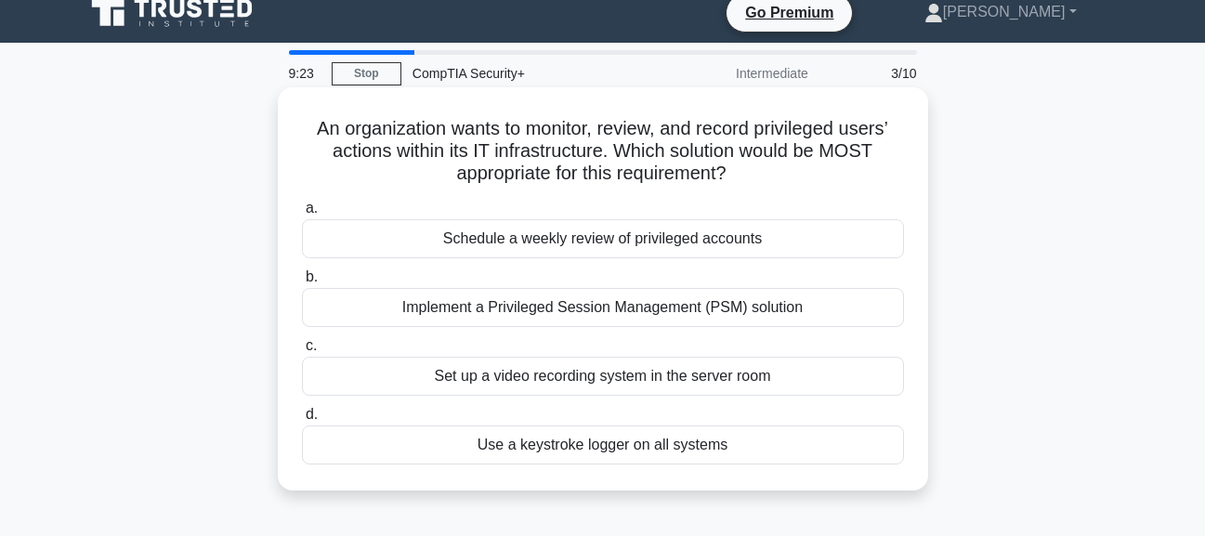
scroll to position [0, 0]
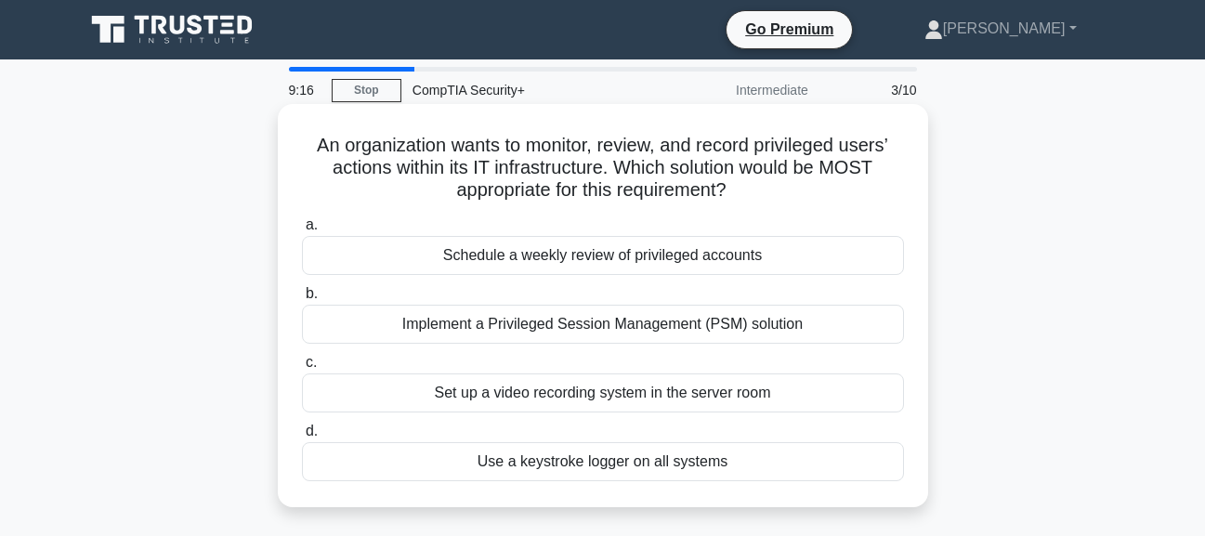
click at [742, 335] on div "Implement a Privileged Session Management (PSM) solution" at bounding box center [603, 324] width 602 height 39
click at [302, 300] on input "b. Implement a Privileged Session Management (PSM) solution" at bounding box center [302, 294] width 0 height 12
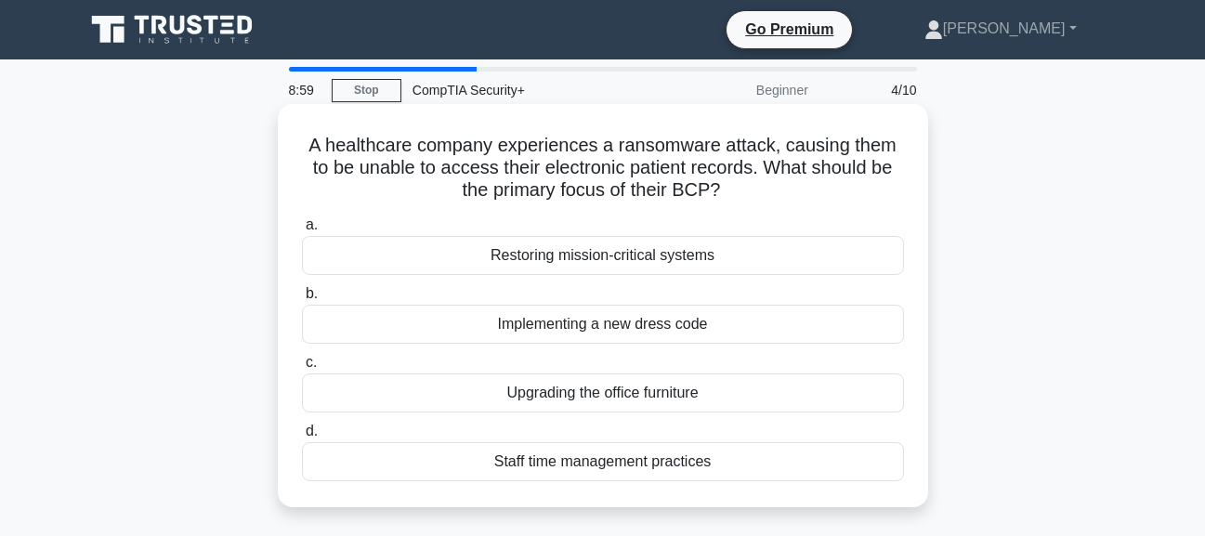
click at [683, 263] on div "Restoring mission-critical systems" at bounding box center [603, 255] width 602 height 39
click at [302, 231] on input "a. Restoring mission-critical systems" at bounding box center [302, 225] width 0 height 12
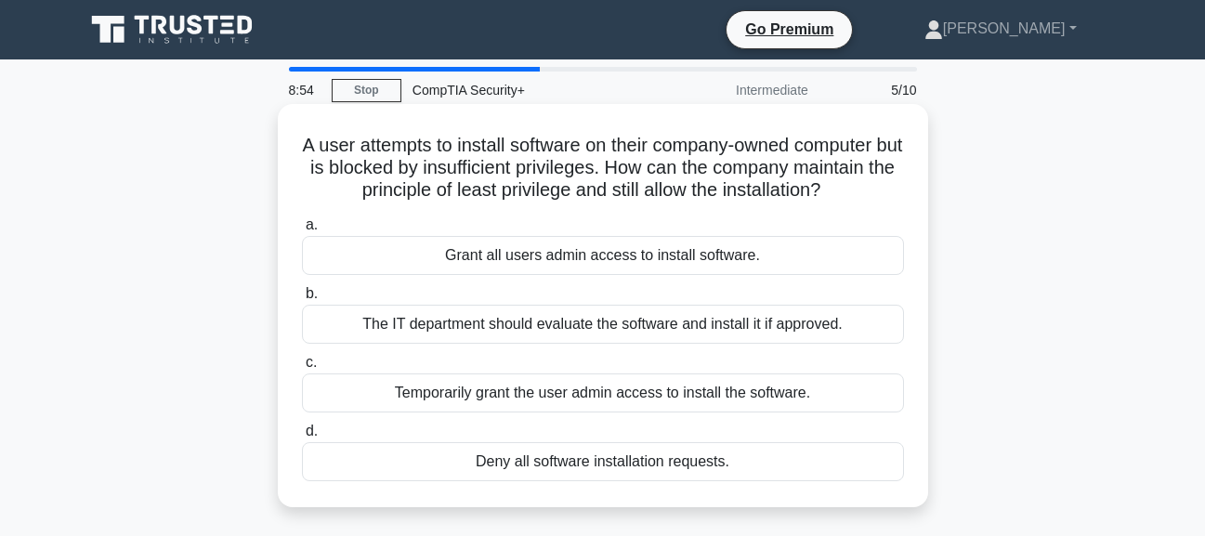
click at [681, 322] on div "The IT department should evaluate the software and install it if approved." at bounding box center [603, 324] width 602 height 39
click at [302, 300] on input "b. The IT department should evaluate the software and install it if approved." at bounding box center [302, 294] width 0 height 12
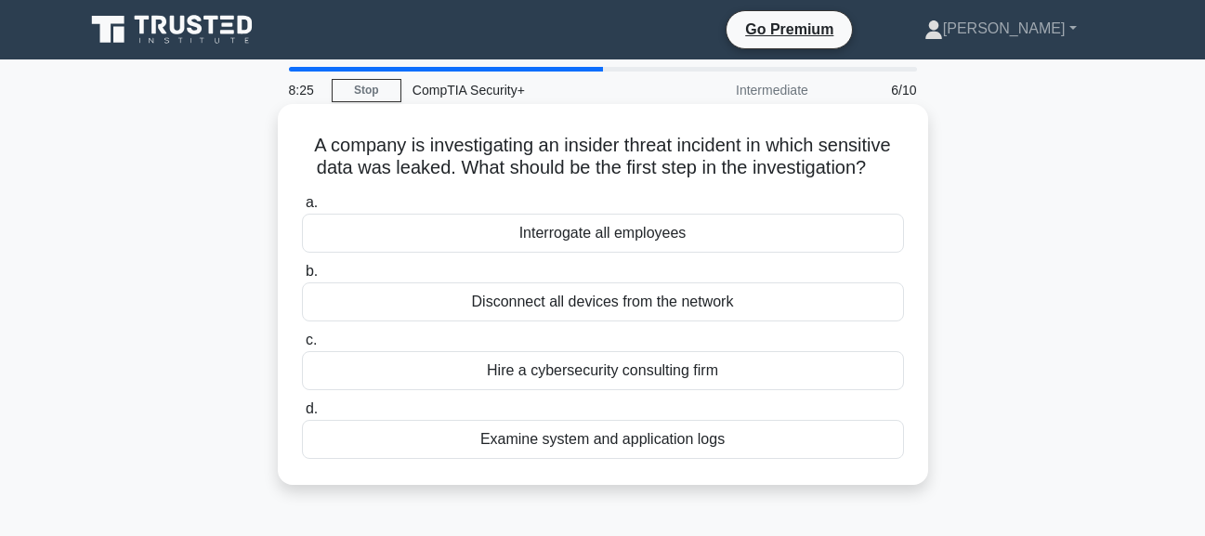
click at [728, 374] on div "Hire a cybersecurity consulting firm" at bounding box center [603, 370] width 602 height 39
click at [302, 347] on input "c. Hire a cybersecurity consulting firm" at bounding box center [302, 340] width 0 height 12
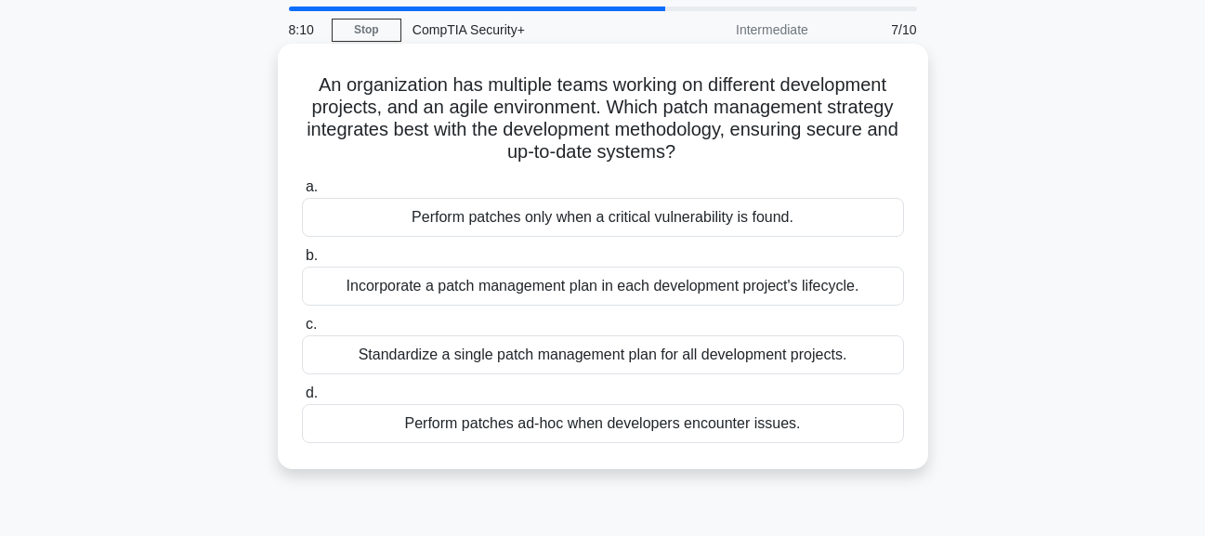
scroll to position [93, 0]
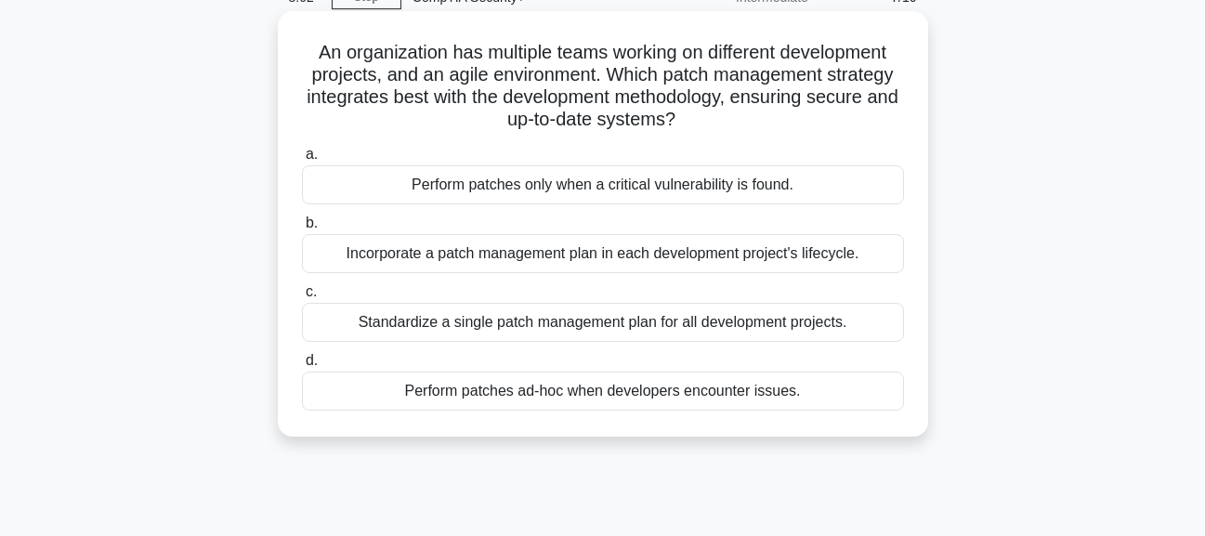
click at [570, 252] on div "Incorporate a patch management plan in each development project's lifecycle." at bounding box center [603, 253] width 602 height 39
click at [302, 229] on input "b. Incorporate a patch management plan in each development project's lifecycle." at bounding box center [302, 223] width 0 height 12
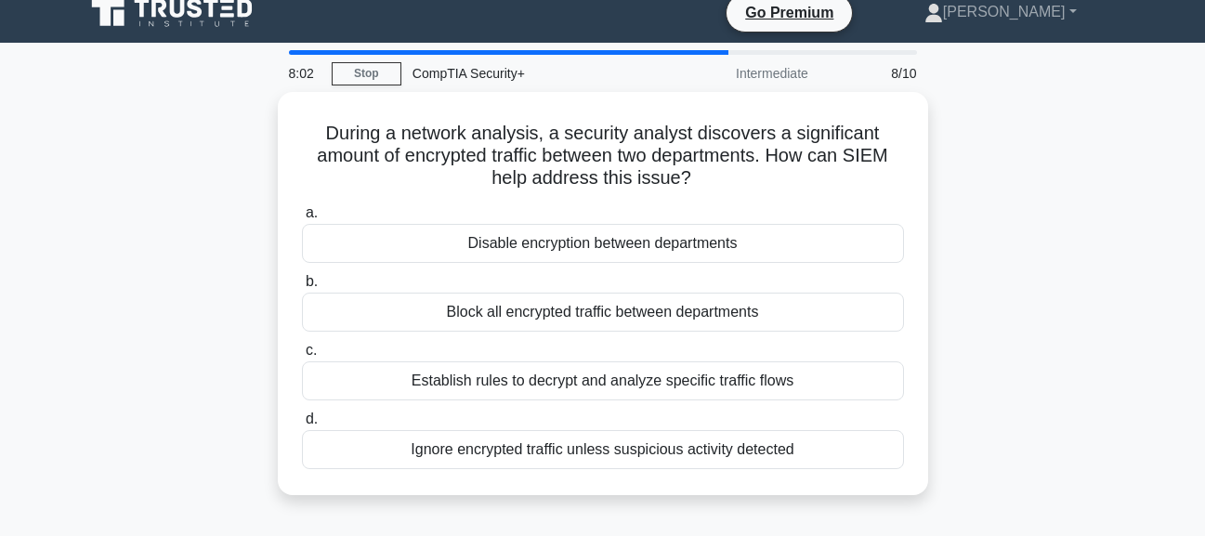
scroll to position [0, 0]
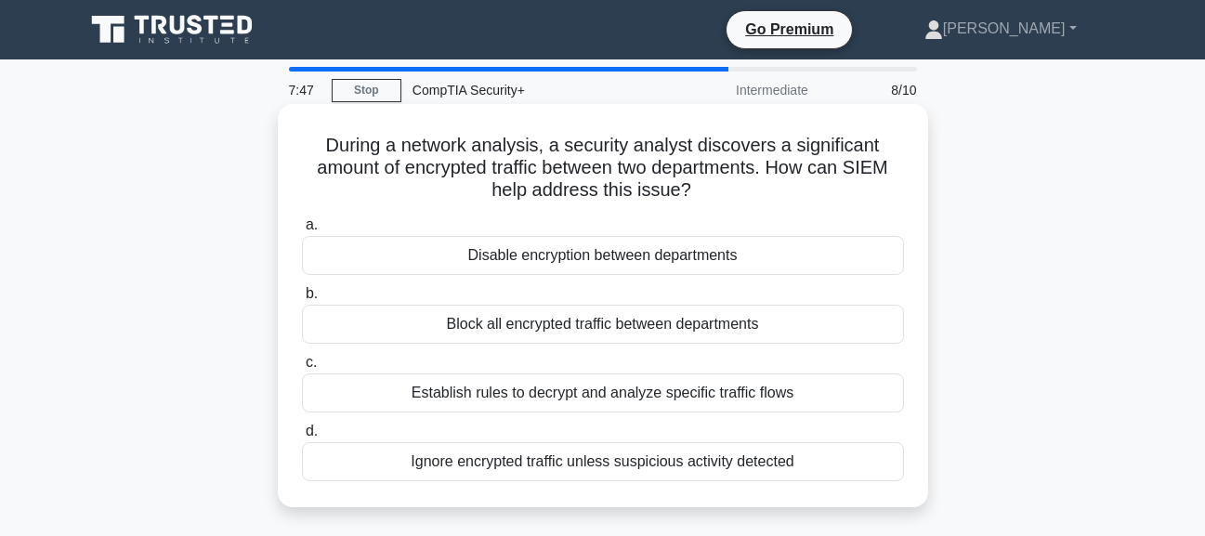
click at [542, 395] on div "Establish rules to decrypt and analyze specific traffic flows" at bounding box center [603, 393] width 602 height 39
click at [302, 369] on input "c. Establish rules to decrypt and analyze specific traffic flows" at bounding box center [302, 363] width 0 height 12
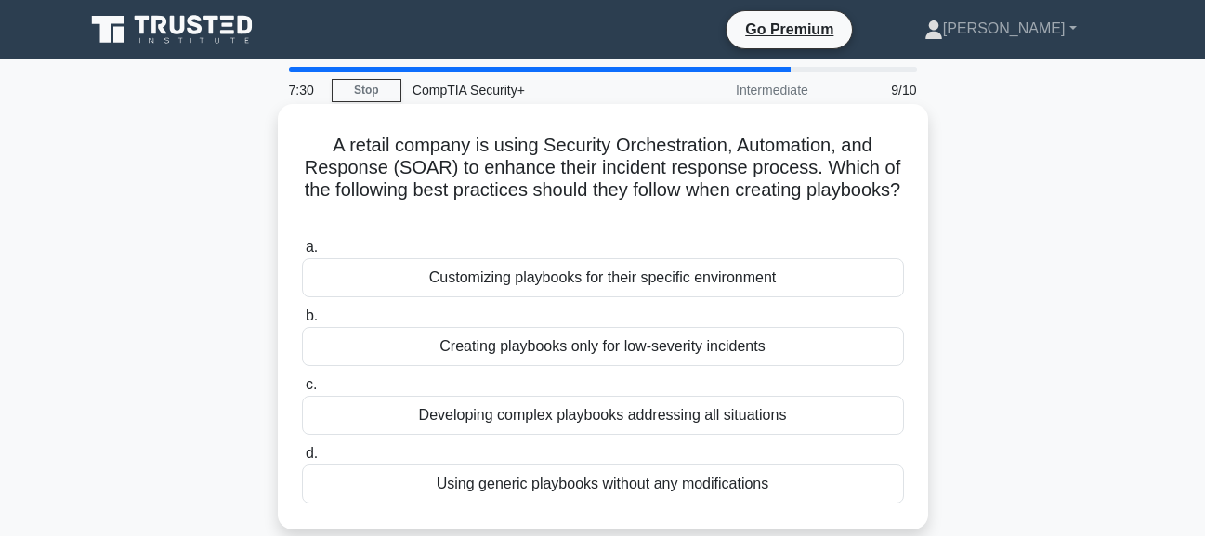
click at [510, 277] on div "Customizing playbooks for their specific environment" at bounding box center [603, 277] width 602 height 39
click at [302, 254] on input "a. Customizing playbooks for their specific environment" at bounding box center [302, 248] width 0 height 12
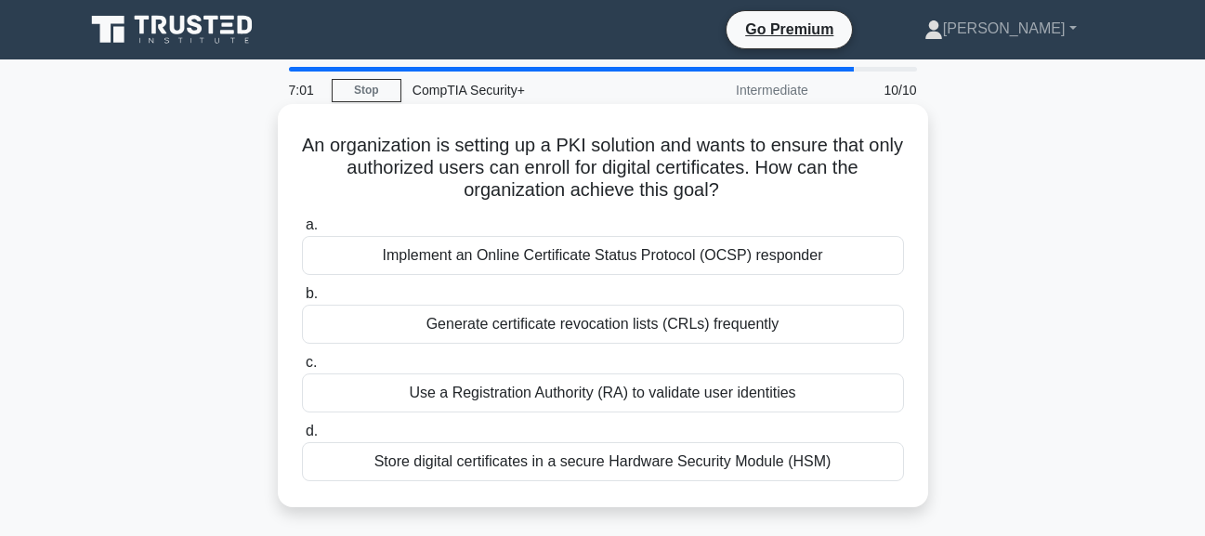
click at [796, 251] on div "Implement an Online Certificate Status Protocol (OCSP) responder" at bounding box center [603, 255] width 602 height 39
click at [302, 231] on input "a. Implement an Online Certificate Status Protocol (OCSP) responder" at bounding box center [302, 225] width 0 height 12
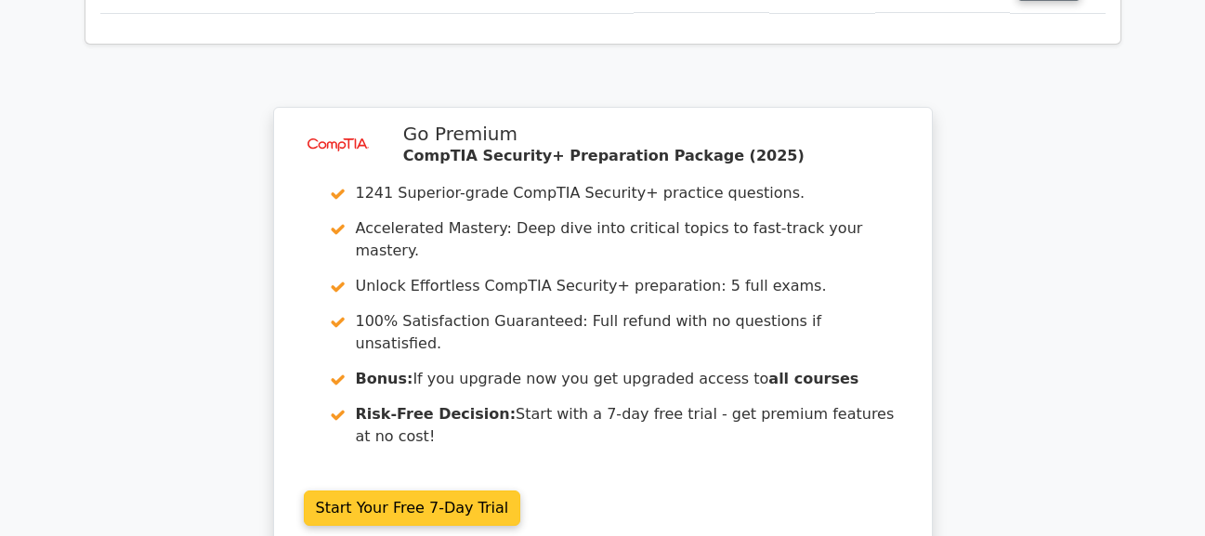
scroll to position [3077, 0]
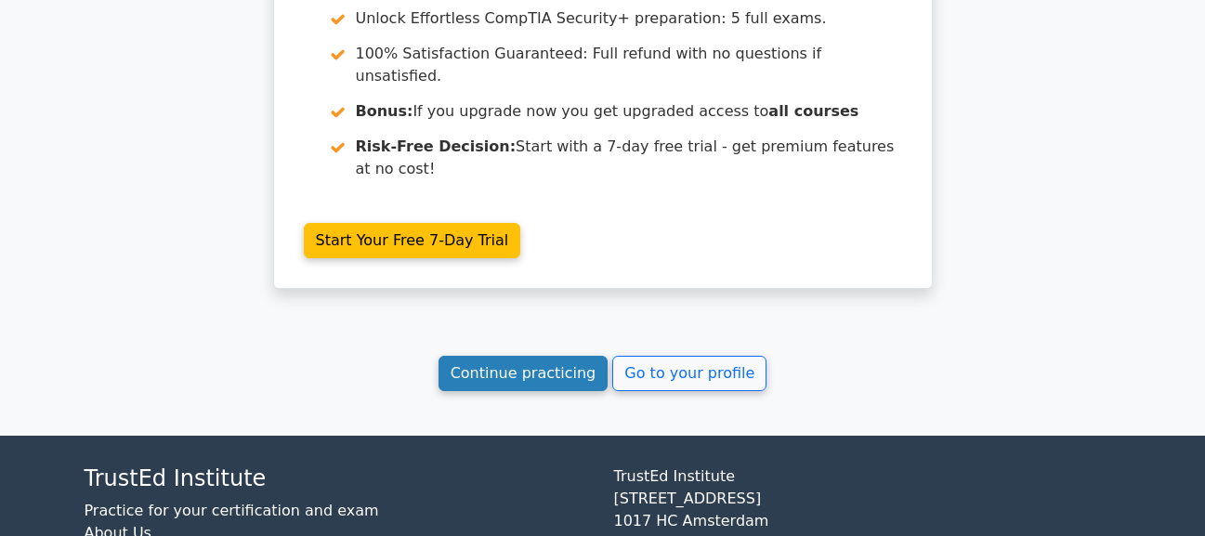
click at [536, 356] on link "Continue practicing" at bounding box center [524, 373] width 170 height 35
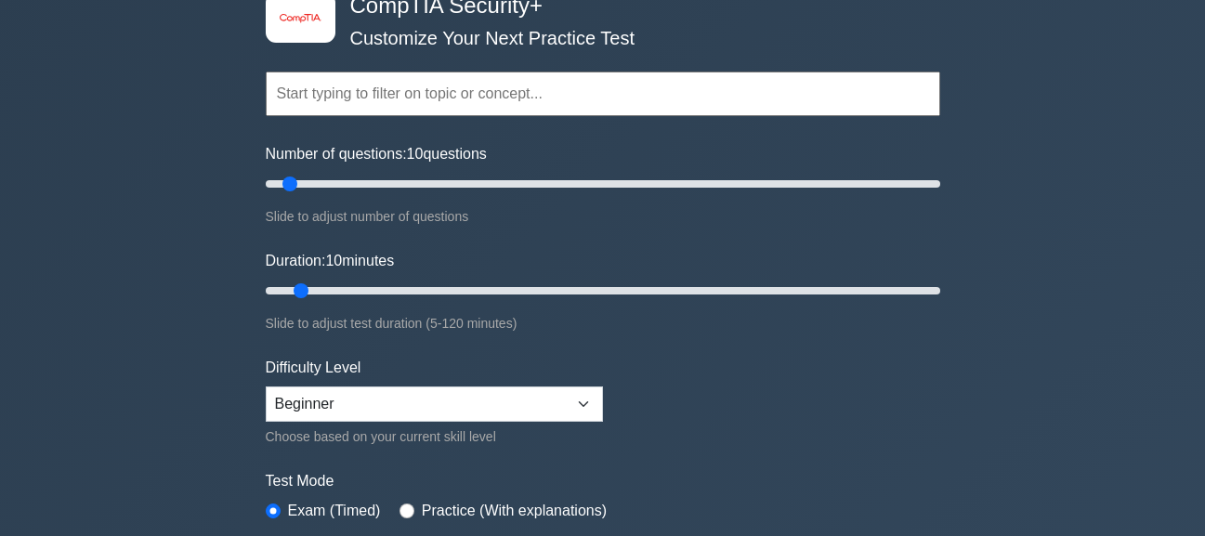
scroll to position [93, 0]
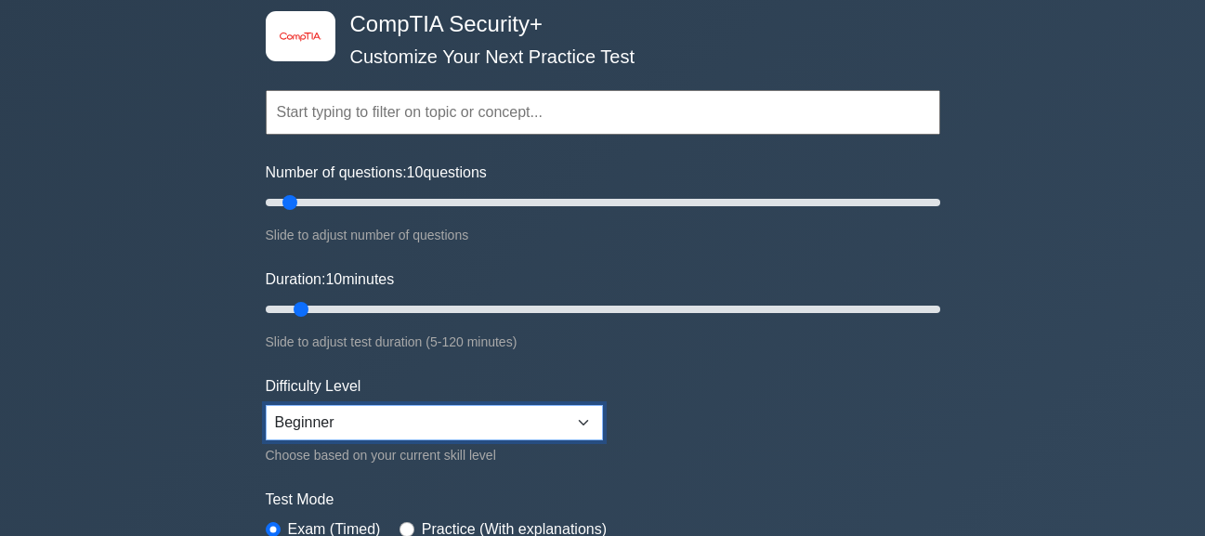
click at [302, 424] on select "Beginner Intermediate Expert" at bounding box center [434, 422] width 337 height 35
select select "intermediate"
click at [266, 405] on select "Beginner Intermediate Expert" at bounding box center [434, 422] width 337 height 35
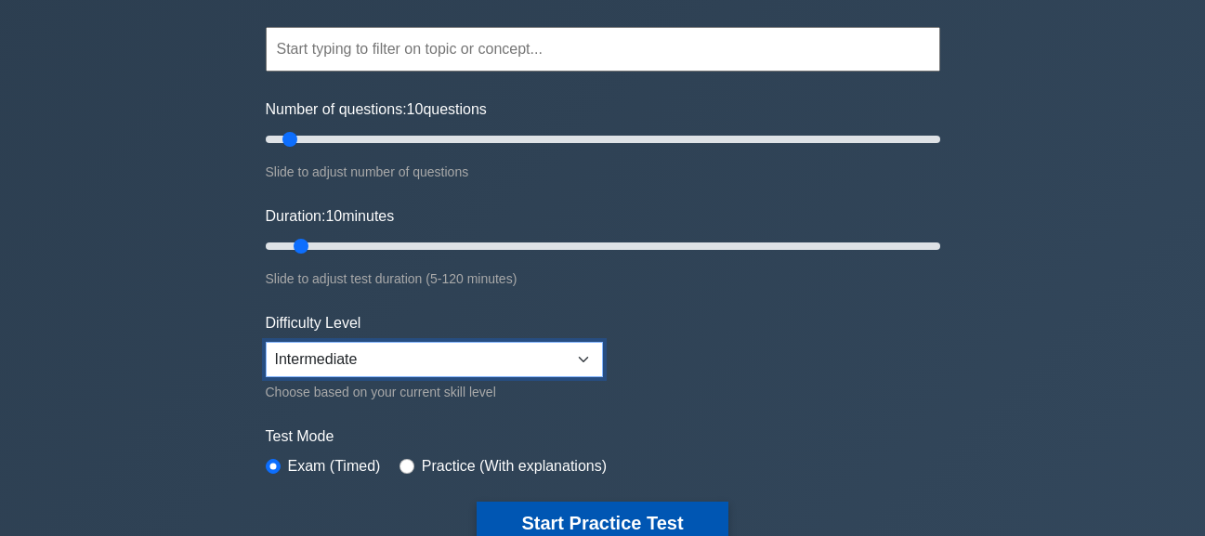
scroll to position [279, 0]
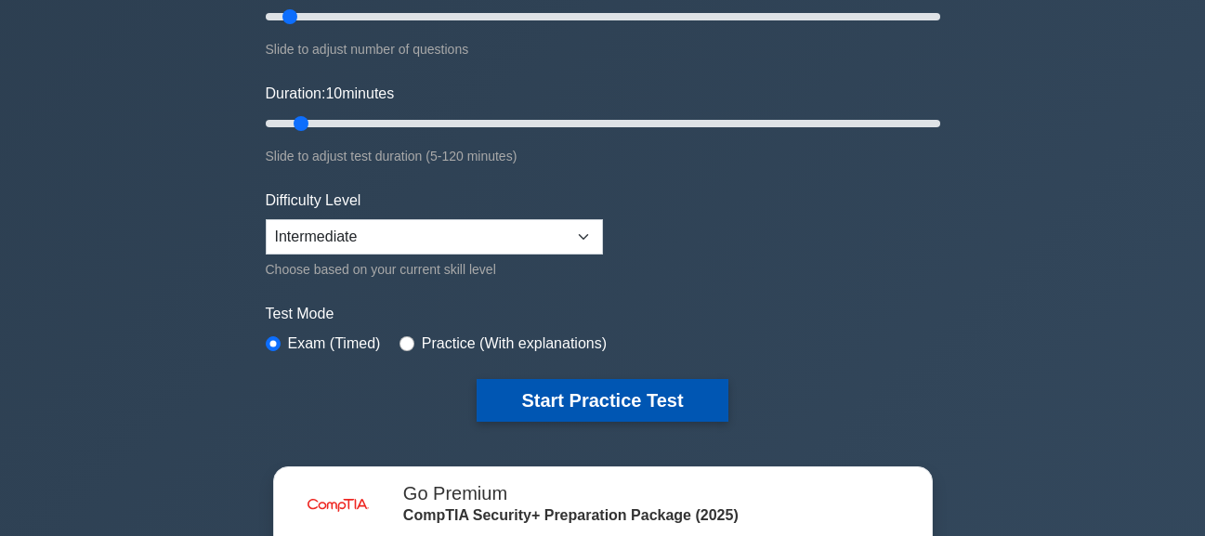
click at [635, 414] on button "Start Practice Test" at bounding box center [602, 400] width 251 height 43
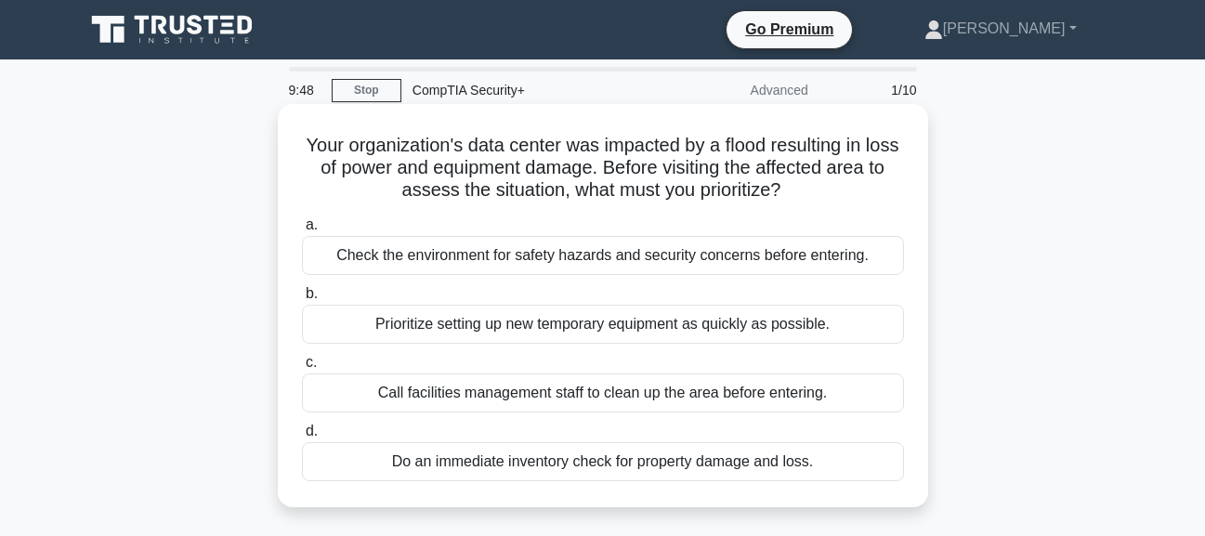
click at [438, 272] on div "Check the environment for safety hazards and security concerns before entering." at bounding box center [603, 255] width 602 height 39
click at [302, 231] on input "a. Check the environment for safety hazards and security concerns before enteri…" at bounding box center [302, 225] width 0 height 12
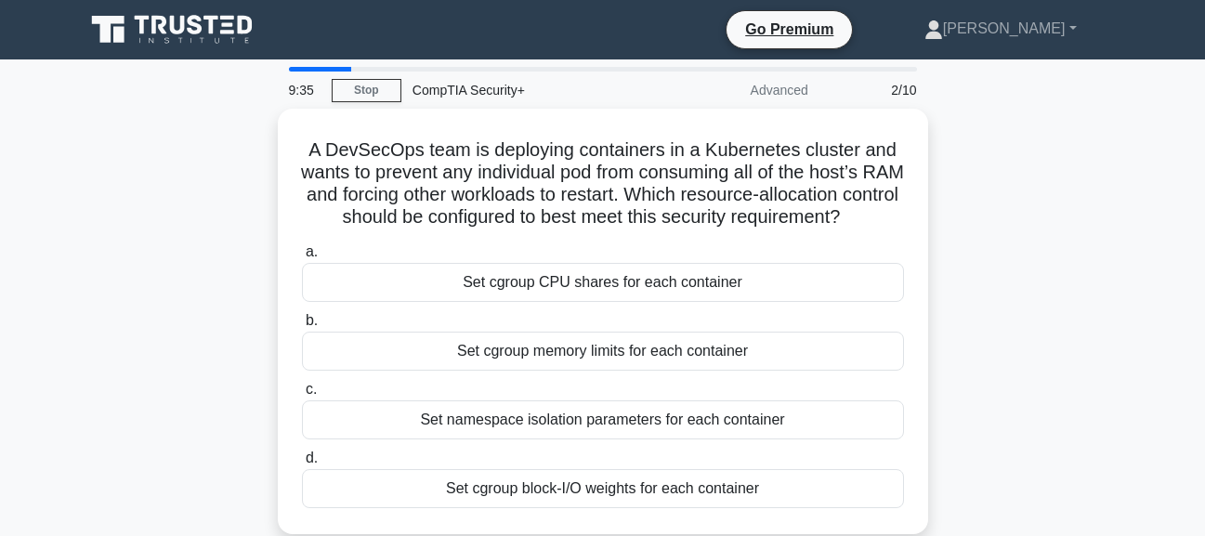
scroll to position [93, 0]
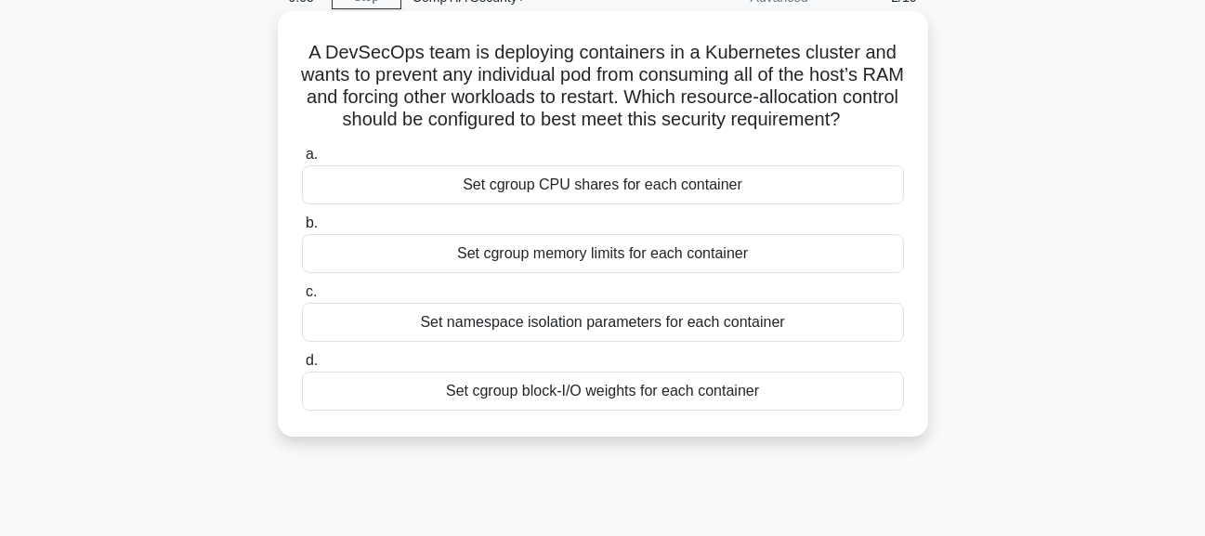
click at [612, 273] on div "Set cgroup memory limits for each container" at bounding box center [603, 253] width 602 height 39
click at [302, 229] on input "b. Set cgroup memory limits for each container" at bounding box center [302, 223] width 0 height 12
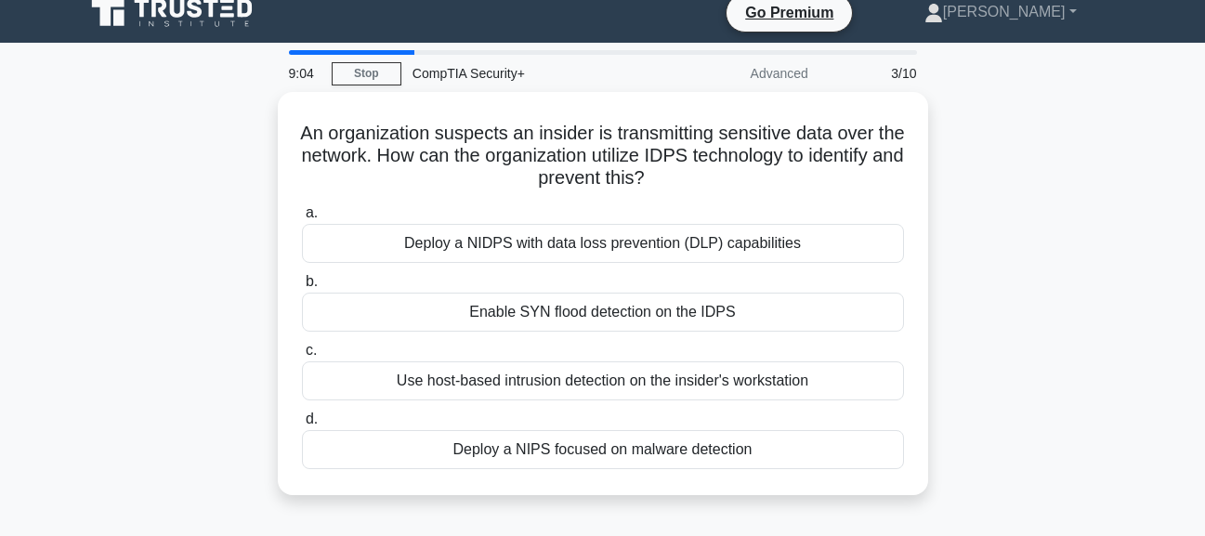
scroll to position [0, 0]
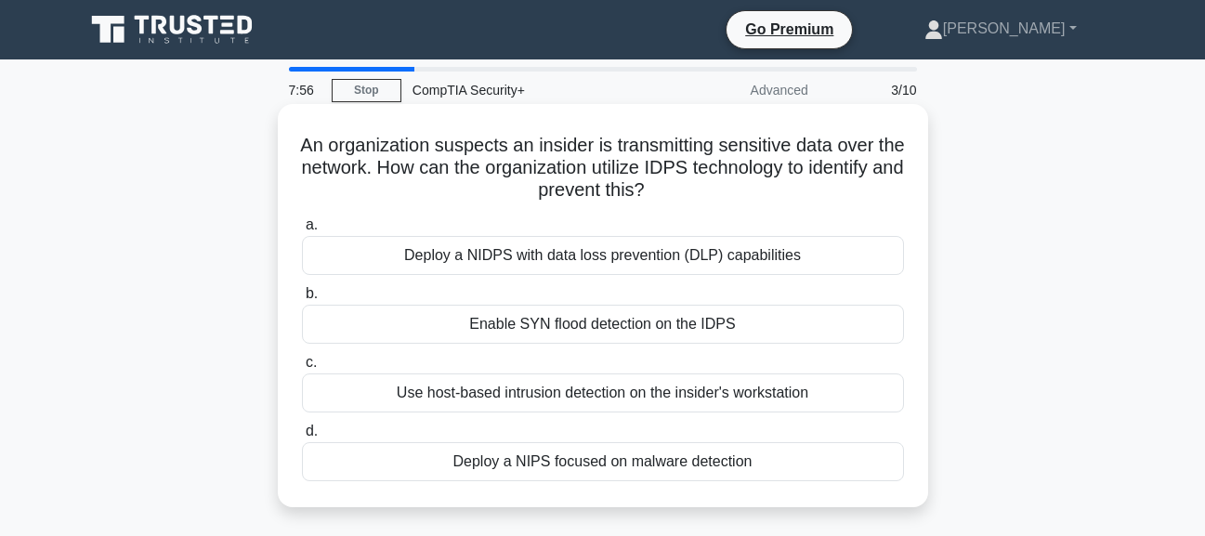
click at [491, 404] on div "Use host-based intrusion detection on the insider's workstation" at bounding box center [603, 393] width 602 height 39
click at [302, 369] on input "c. Use host-based intrusion detection on the insider's workstation" at bounding box center [302, 363] width 0 height 12
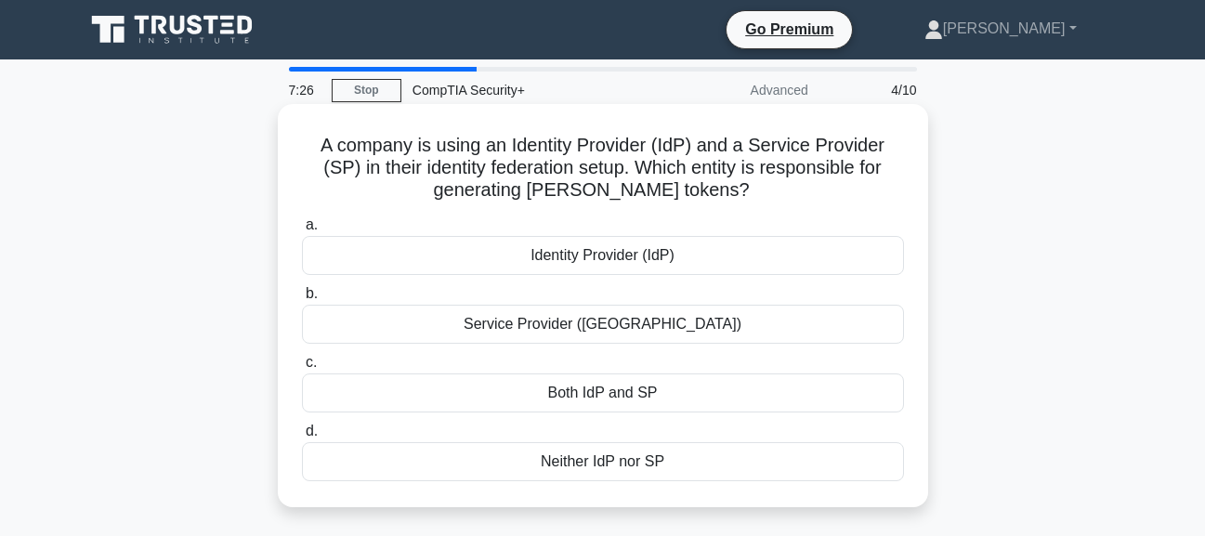
click at [572, 264] on div "Identity Provider (IdP)" at bounding box center [603, 255] width 602 height 39
click at [302, 231] on input "a. Identity Provider (IdP)" at bounding box center [302, 225] width 0 height 12
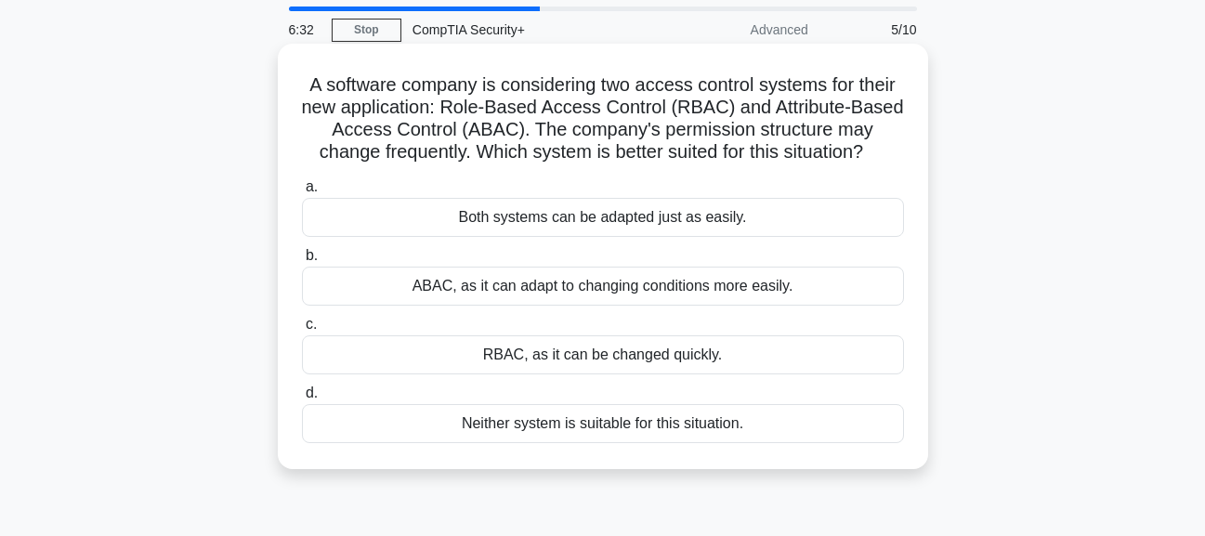
scroll to position [93, 0]
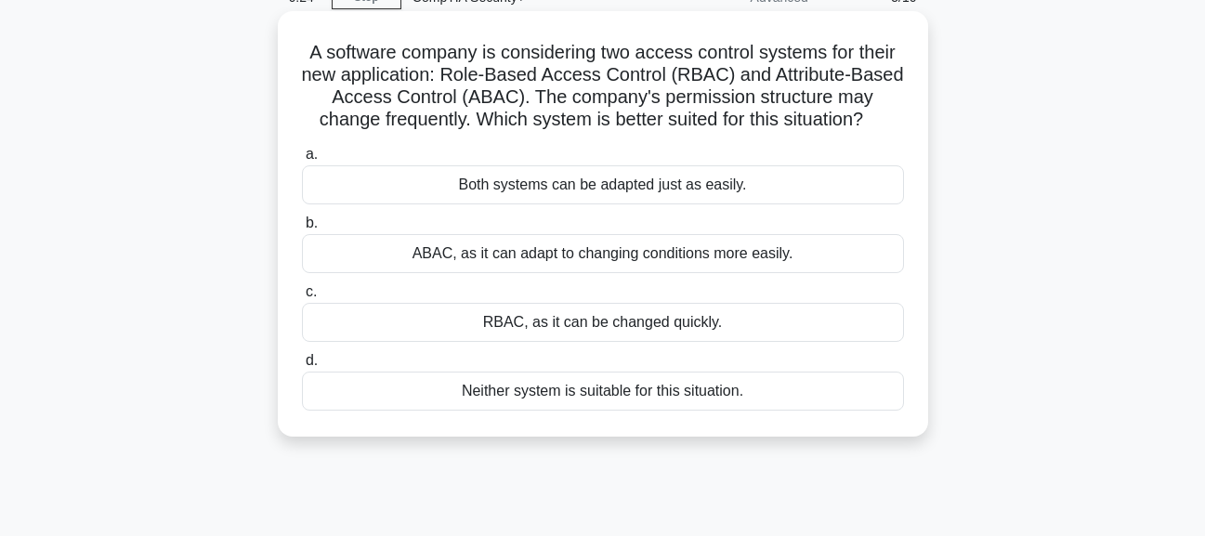
click at [778, 266] on div "ABAC, as it can adapt to changing conditions more easily." at bounding box center [603, 253] width 602 height 39
click at [302, 229] on input "b. ABAC, as it can adapt to changing conditions more easily." at bounding box center [302, 223] width 0 height 12
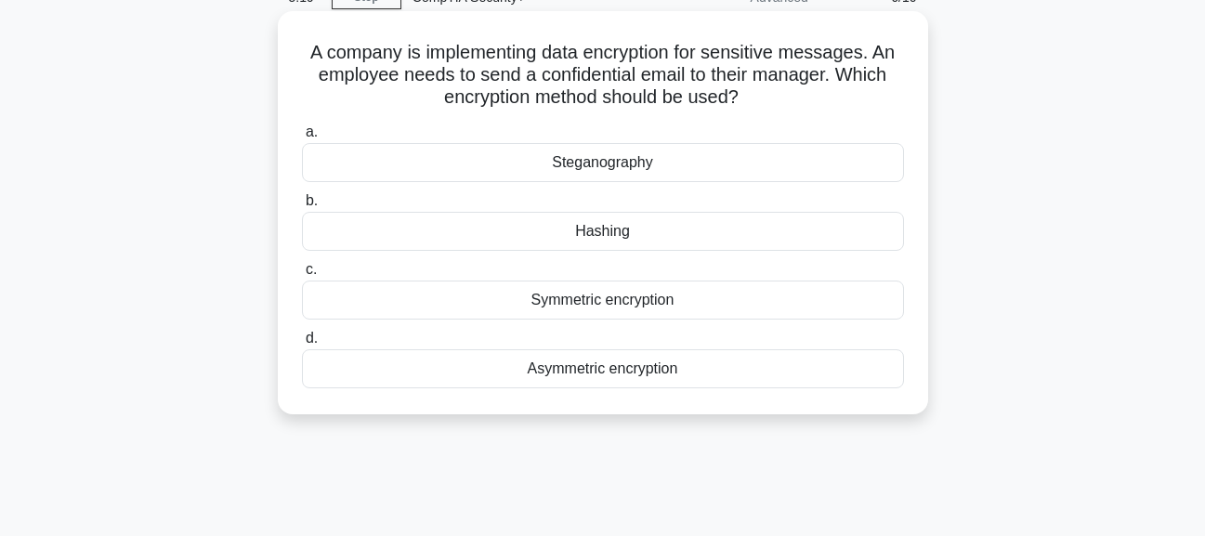
click at [639, 300] on div "Symmetric encryption" at bounding box center [603, 300] width 602 height 39
click at [302, 276] on input "c. Symmetric encryption" at bounding box center [302, 270] width 0 height 12
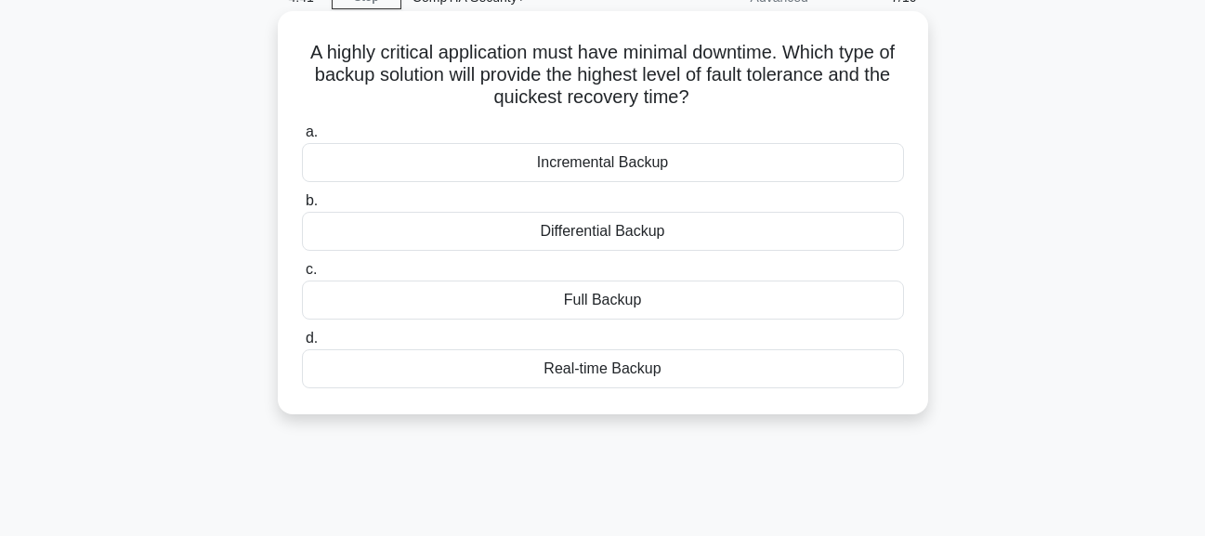
click at [643, 374] on div "Real-time Backup" at bounding box center [603, 368] width 602 height 39
click at [302, 345] on input "d. Real-time Backup" at bounding box center [302, 339] width 0 height 12
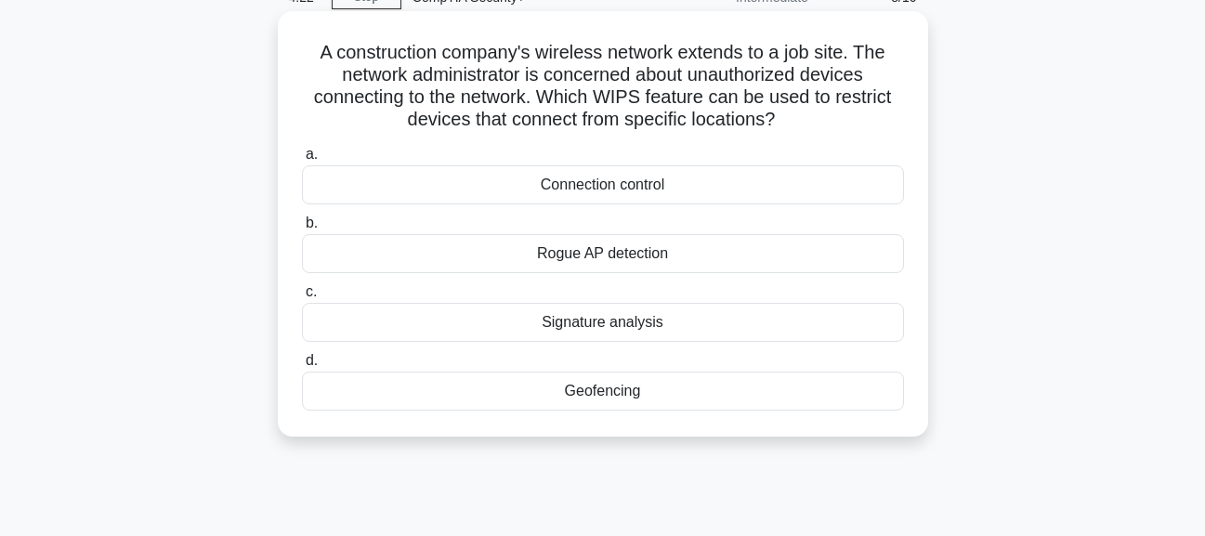
click at [669, 179] on div "Connection control" at bounding box center [603, 184] width 602 height 39
click at [302, 161] on input "a. Connection control" at bounding box center [302, 155] width 0 height 12
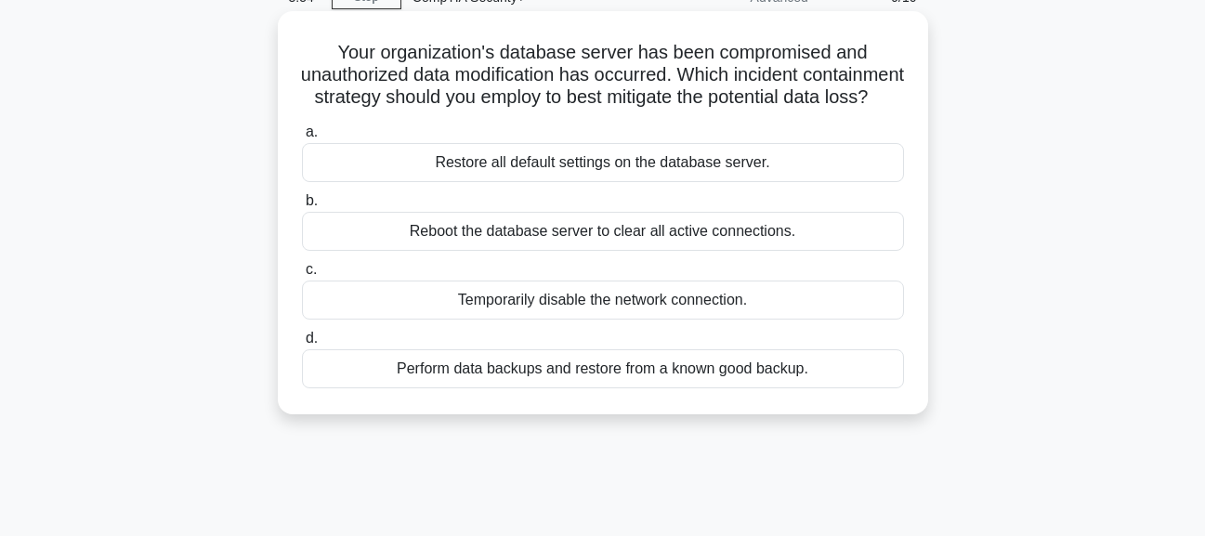
click at [660, 388] on div "Perform data backups and restore from a known good backup." at bounding box center [603, 368] width 602 height 39
click at [302, 345] on input "d. Perform data backups and restore from a known good backup." at bounding box center [302, 339] width 0 height 12
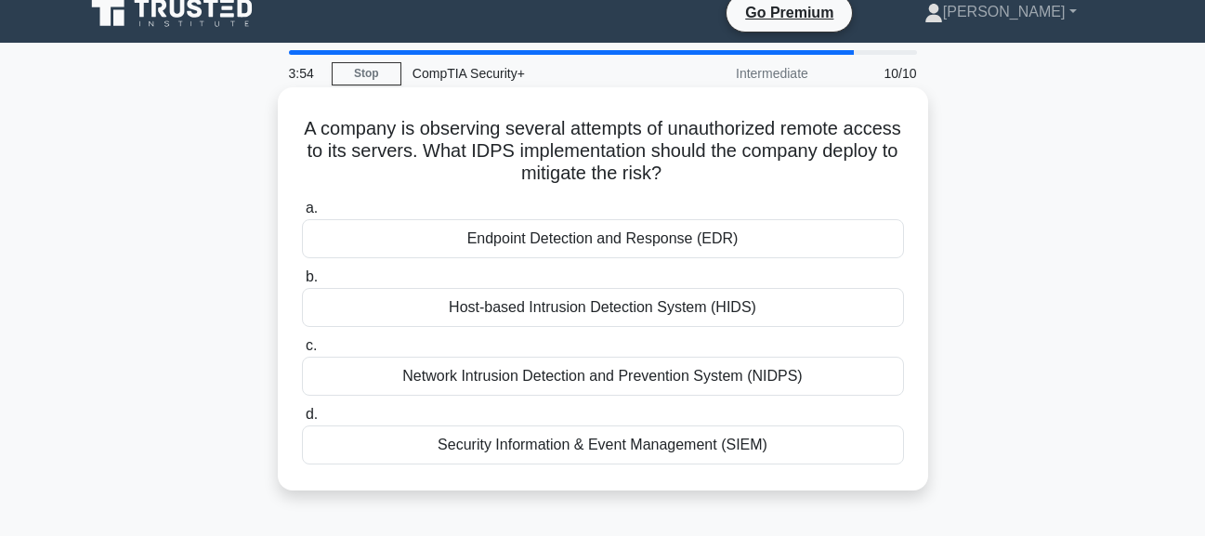
scroll to position [0, 0]
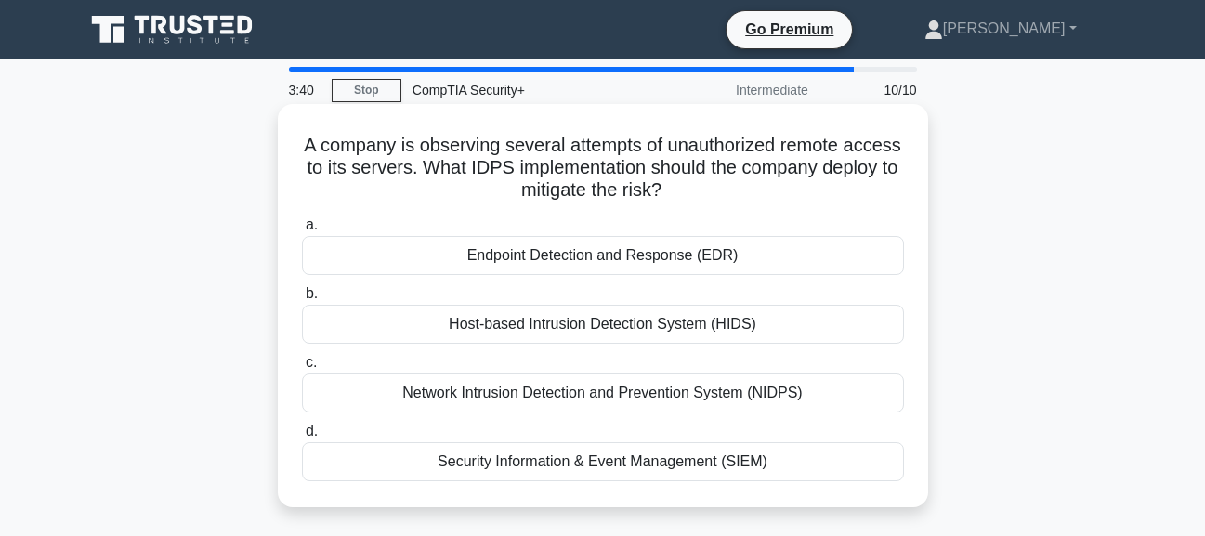
click at [564, 402] on div "Network Intrusion Detection and Prevention System (NIDPS)" at bounding box center [603, 393] width 602 height 39
click at [302, 369] on input "c. Network Intrusion Detection and Prevention System (NIDPS)" at bounding box center [302, 363] width 0 height 12
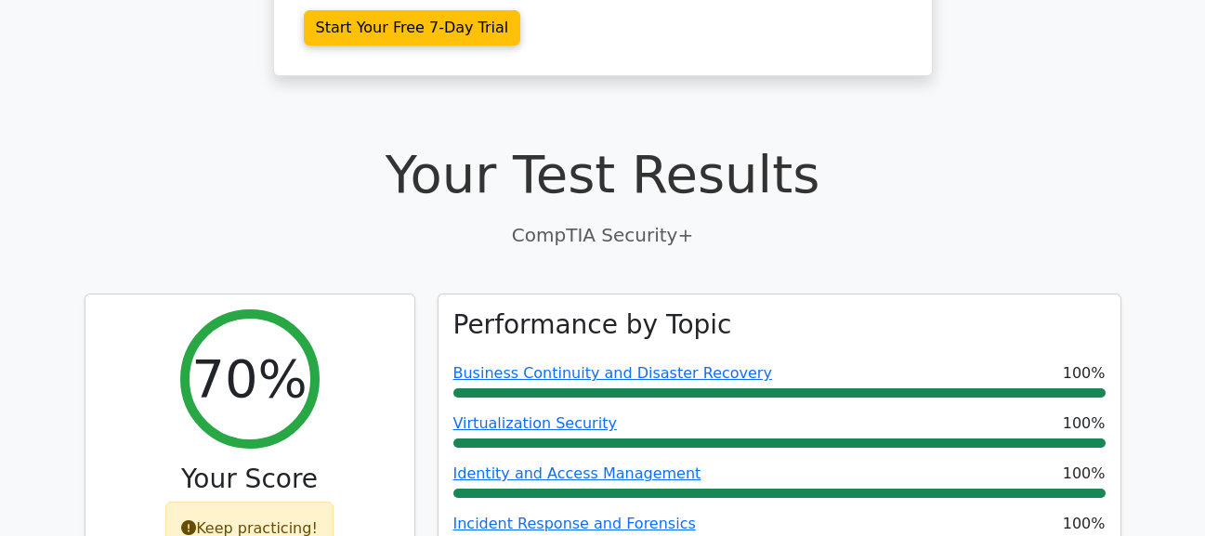
scroll to position [403, 0]
